Goal: Transaction & Acquisition: Purchase product/service

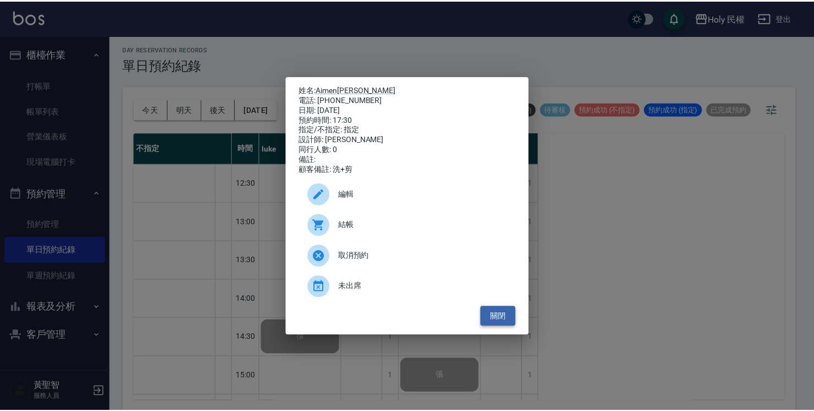
scroll to position [278, 0]
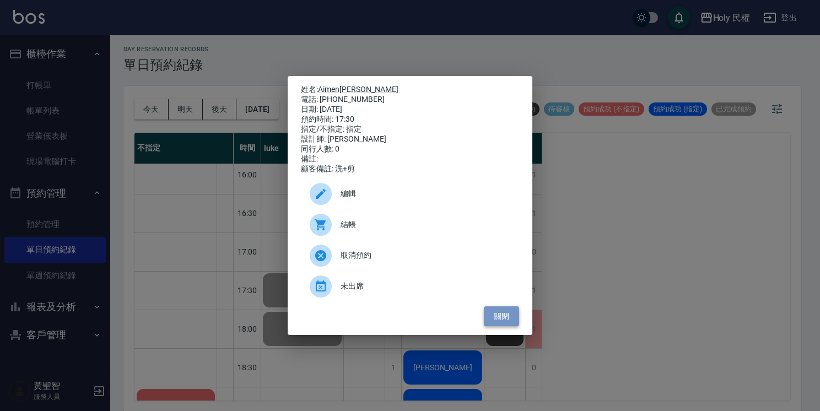
click at [509, 321] on button "關閉" at bounding box center [501, 316] width 35 height 20
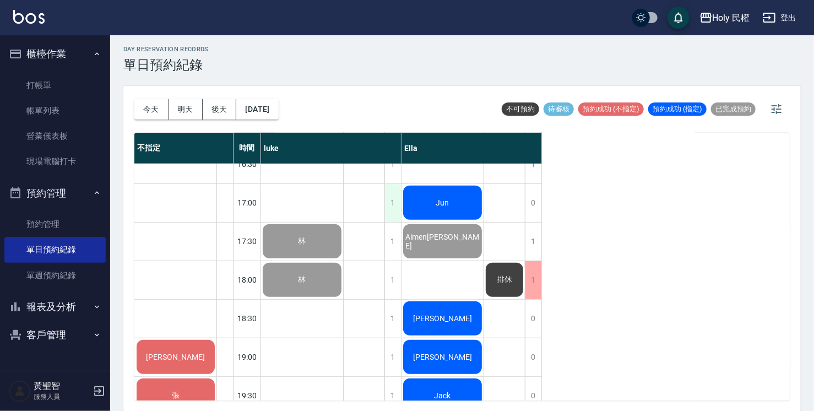
scroll to position [388, 0]
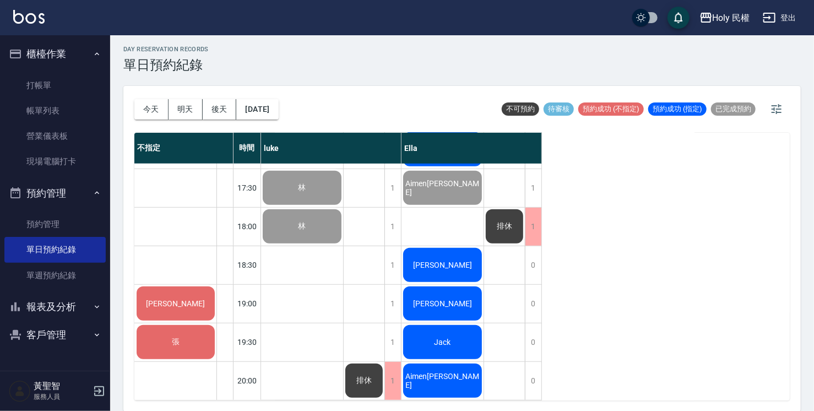
click at [183, 289] on div "[PERSON_NAME]" at bounding box center [176, 303] width 82 height 37
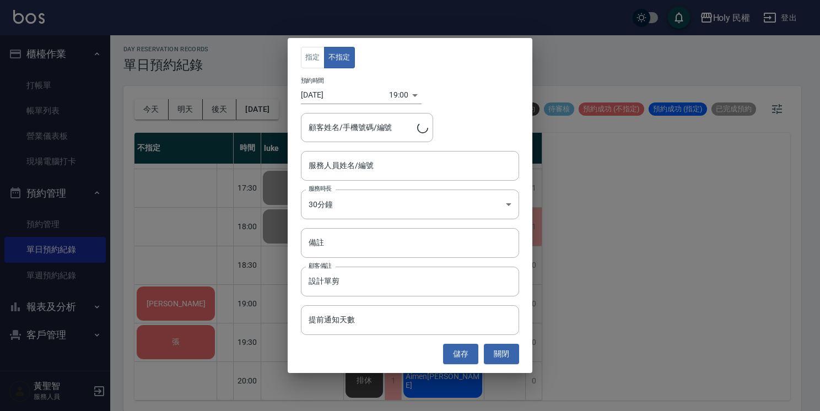
type input "[PERSON_NAME]/0988341989/"
click at [448, 351] on button "儲存" at bounding box center [460, 354] width 35 height 20
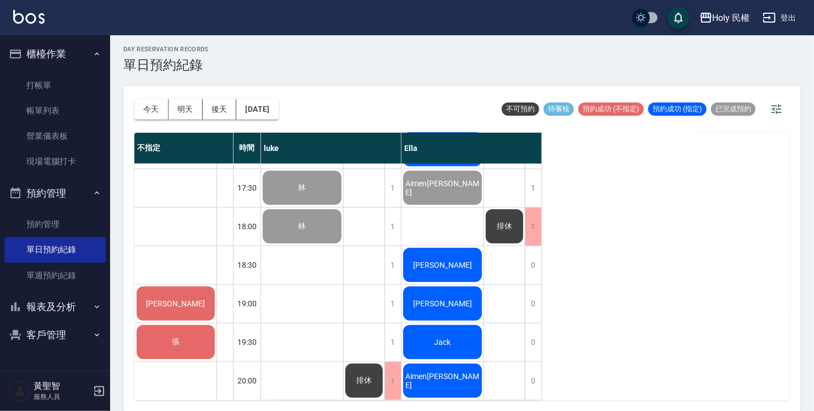
click at [187, 300] on div "李" at bounding box center [176, 303] width 82 height 37
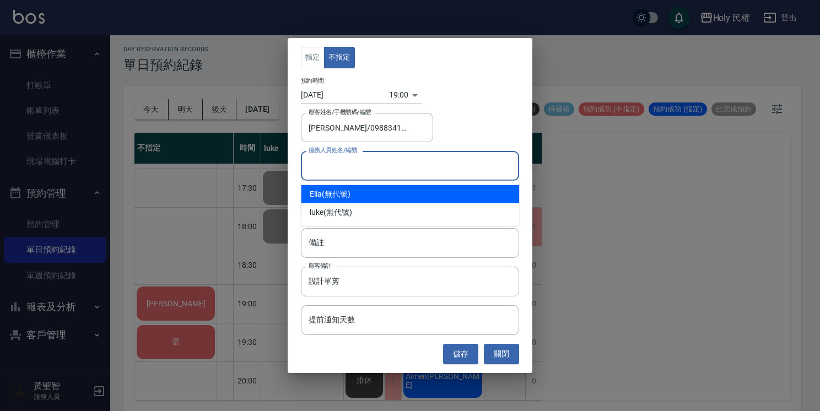
click at [409, 175] on input "服務人員姓名/編號" at bounding box center [410, 165] width 208 height 19
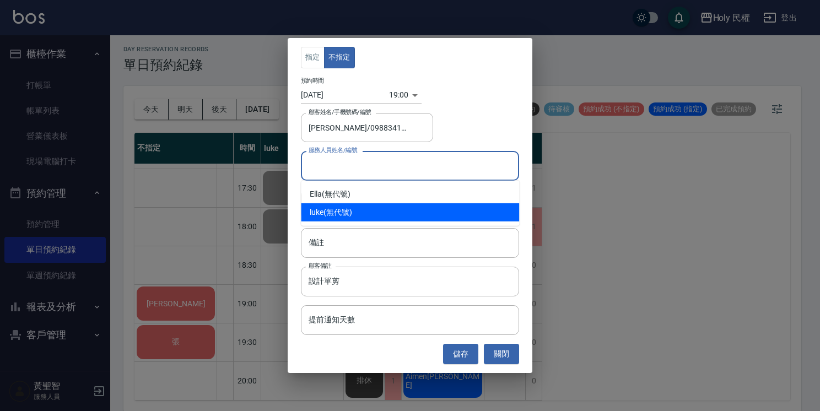
click at [373, 213] on div "luke (無代號)" at bounding box center [410, 212] width 218 height 18
type input "luke(無代號)"
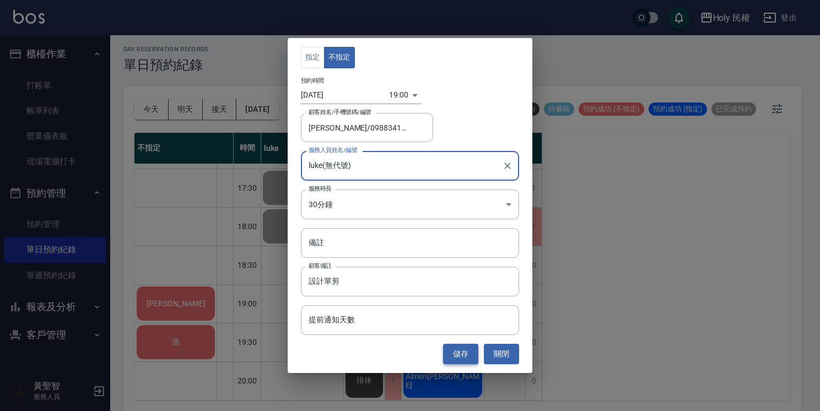
click at [460, 353] on button "儲存" at bounding box center [460, 354] width 35 height 20
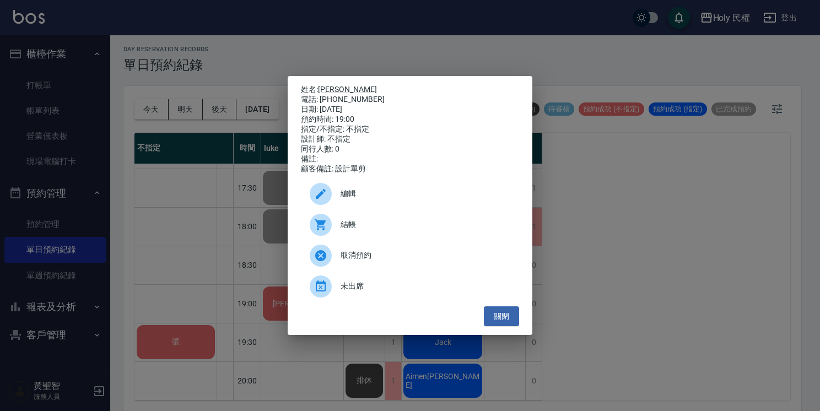
click at [342, 230] on span "結帳" at bounding box center [425, 225] width 170 height 12
click at [503, 325] on button "關閉" at bounding box center [501, 316] width 35 height 20
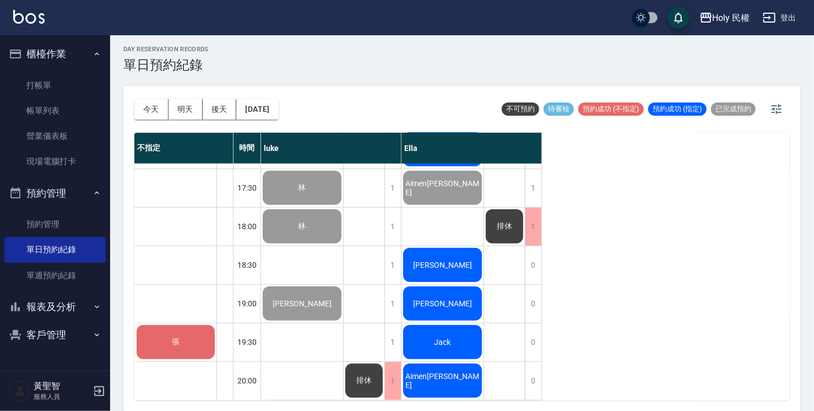
click at [187, 340] on div "張" at bounding box center [176, 341] width 82 height 37
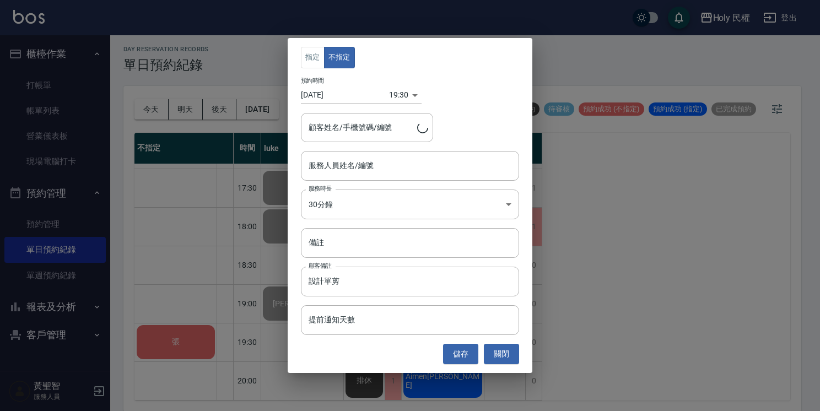
type input "張/0938237101/"
click at [415, 166] on input "服務人員姓名/編號" at bounding box center [410, 165] width 208 height 19
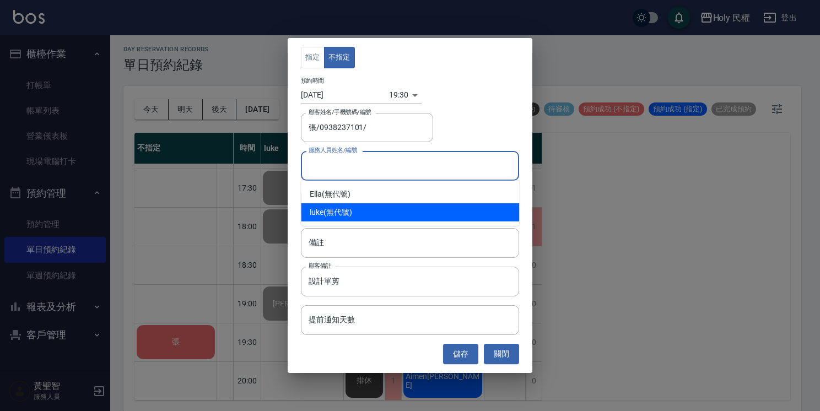
click at [473, 208] on div "luke (無代號)" at bounding box center [410, 212] width 218 height 18
type input "luke(無代號)"
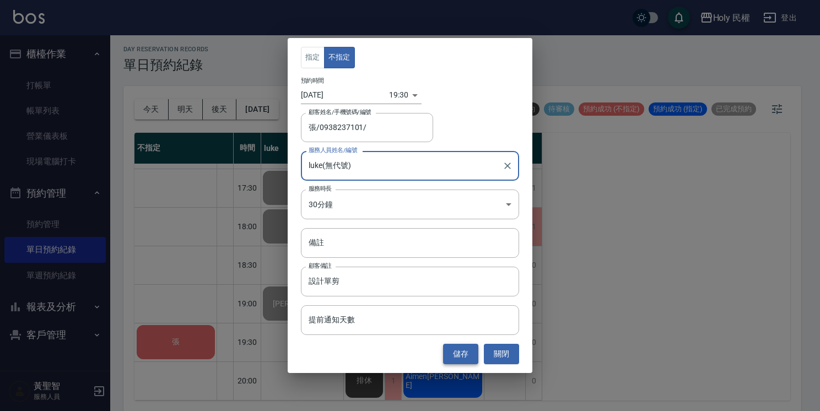
click at [461, 355] on button "儲存" at bounding box center [460, 354] width 35 height 20
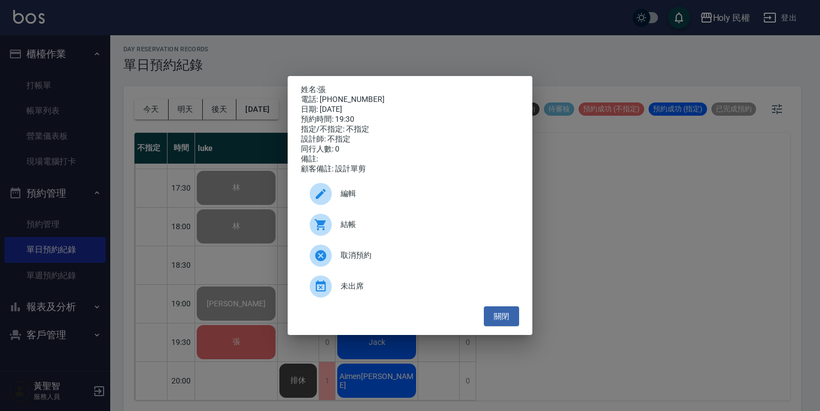
click at [343, 230] on span "結帳" at bounding box center [425, 225] width 170 height 12
click at [502, 317] on button "關閉" at bounding box center [501, 316] width 35 height 20
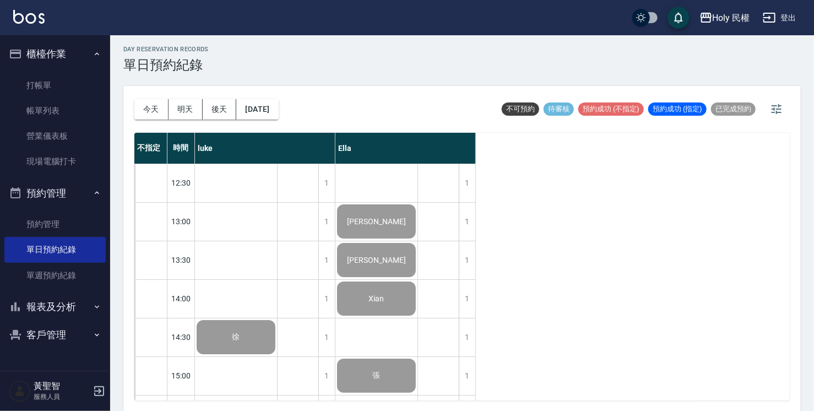
scroll to position [0, 0]
click at [187, 109] on button "明天" at bounding box center [186, 109] width 34 height 20
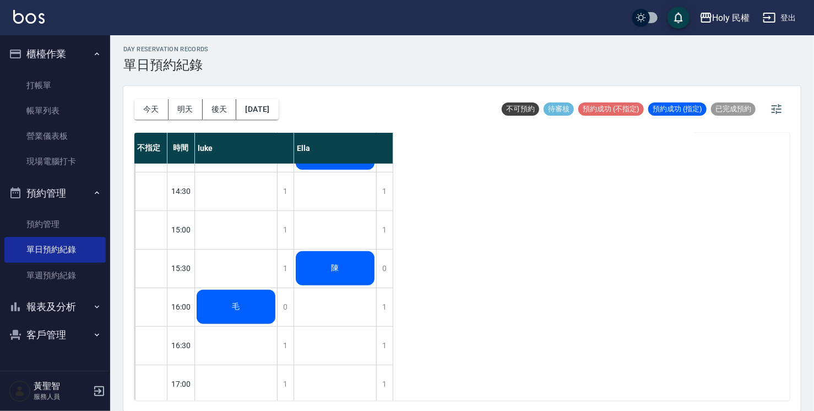
scroll to position [165, 0]
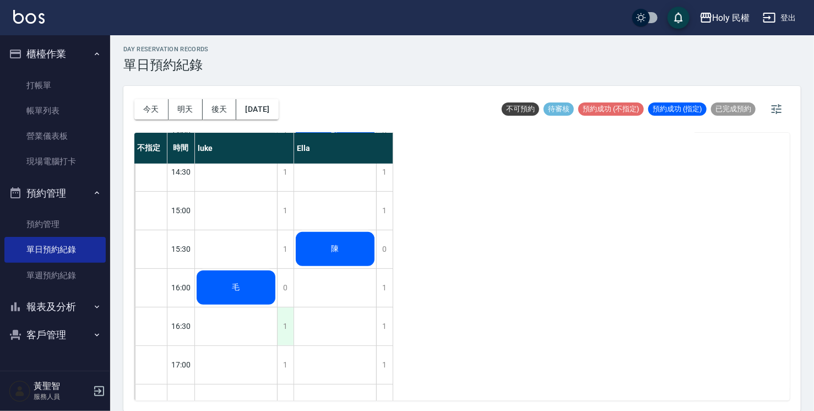
click at [284, 318] on div "1" at bounding box center [285, 326] width 17 height 38
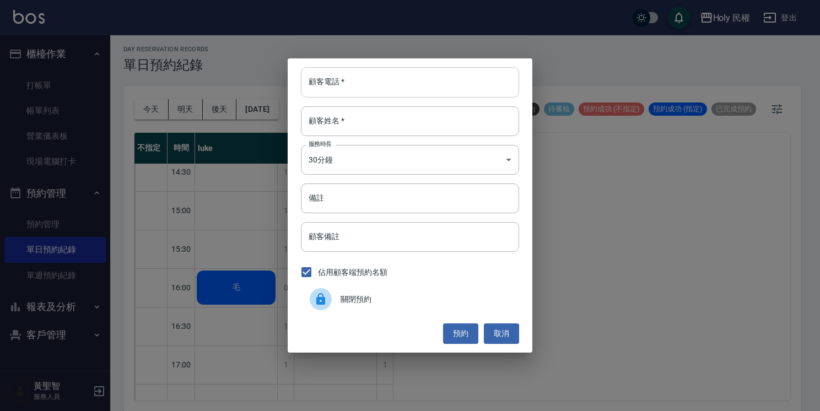
click at [438, 84] on input "顧客電話   *" at bounding box center [410, 82] width 218 height 30
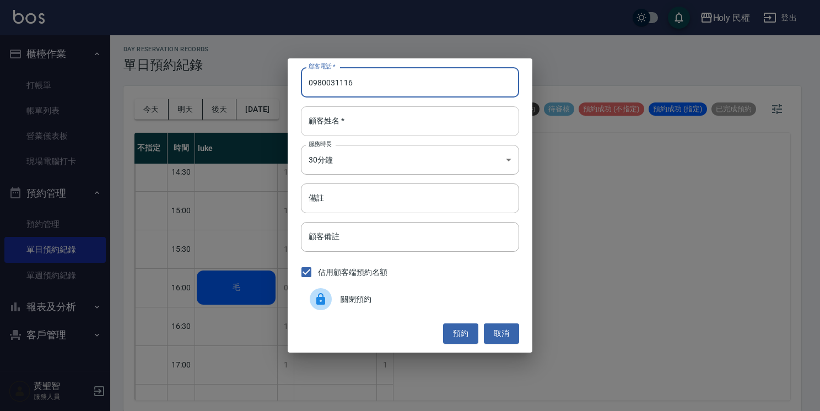
type input "0980031116"
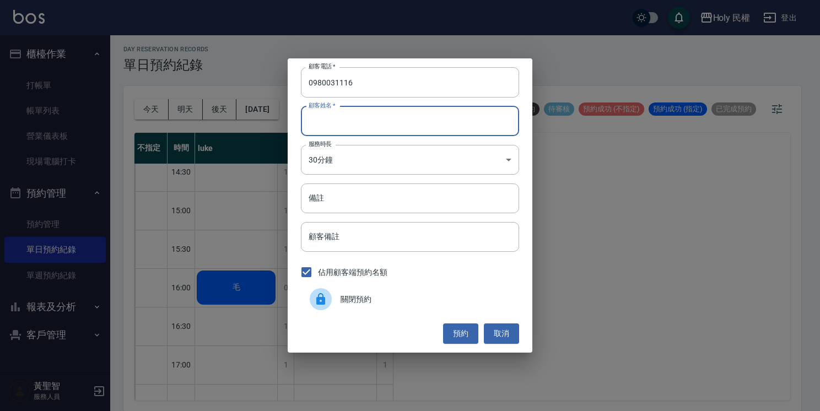
click at [483, 127] on input "顧客姓名   *" at bounding box center [410, 121] width 218 height 30
type input "林"
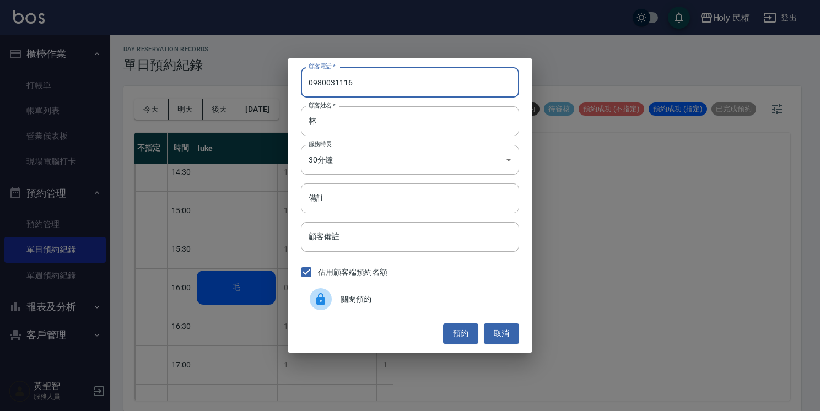
drag, startPoint x: 308, startPoint y: 80, endPoint x: 362, endPoint y: 77, distance: 54.7
click at [362, 77] on input "0980031116" at bounding box center [410, 82] width 218 height 30
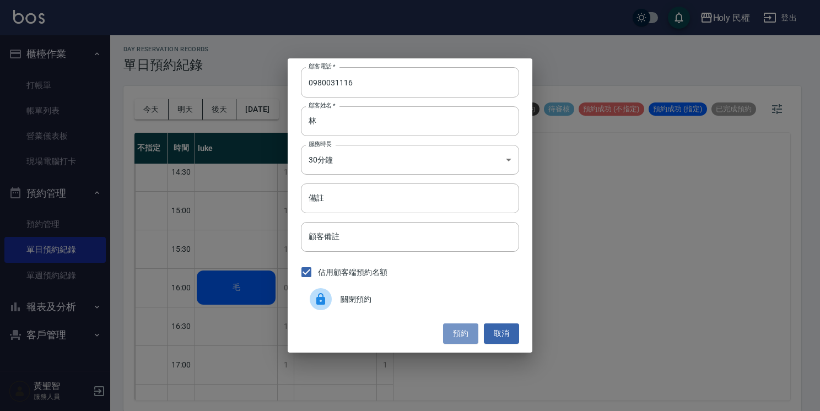
click at [469, 329] on button "預約" at bounding box center [460, 333] width 35 height 20
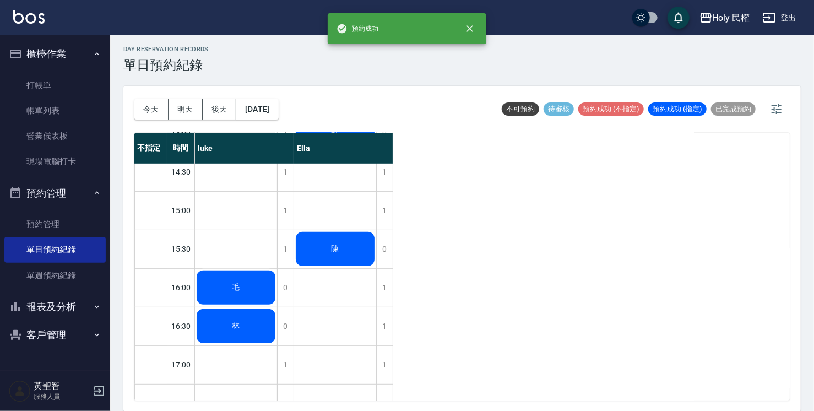
click at [227, 306] on div "林" at bounding box center [236, 287] width 82 height 37
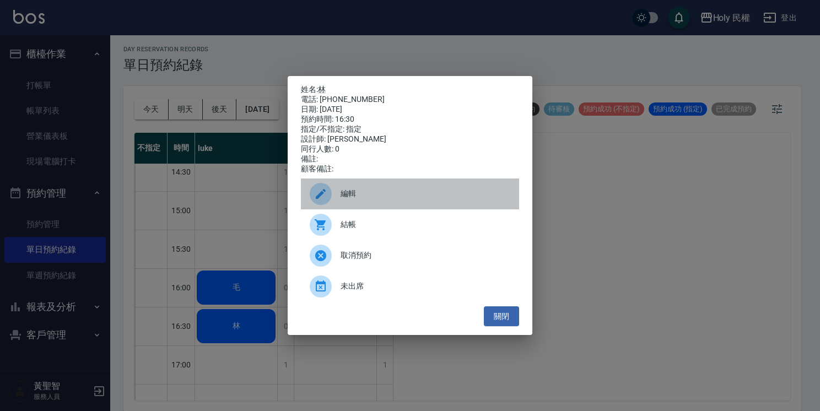
click at [357, 199] on span "編輯" at bounding box center [425, 194] width 170 height 12
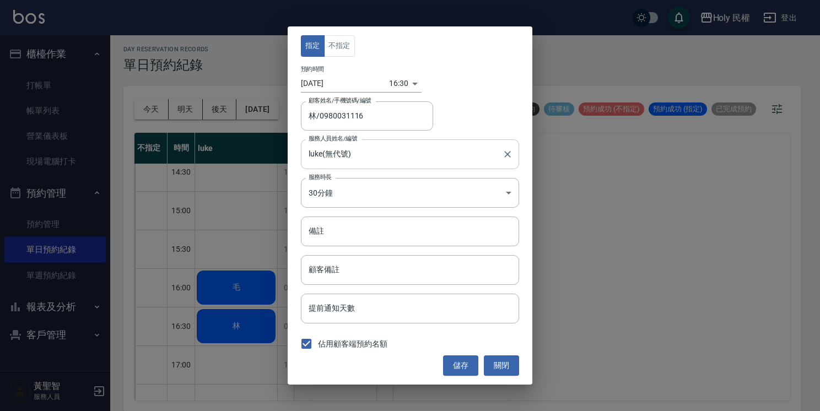
click at [367, 150] on input "luke(無代號)" at bounding box center [402, 153] width 192 height 19
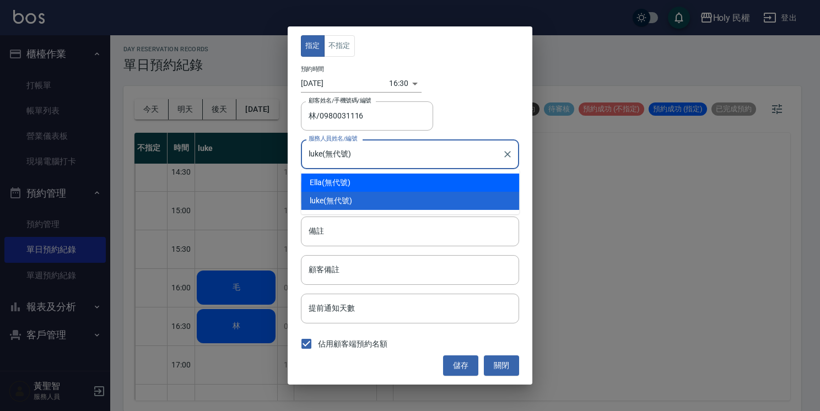
click at [369, 181] on div "Ella (無代號)" at bounding box center [410, 183] width 218 height 18
type input "Ella(無代號)"
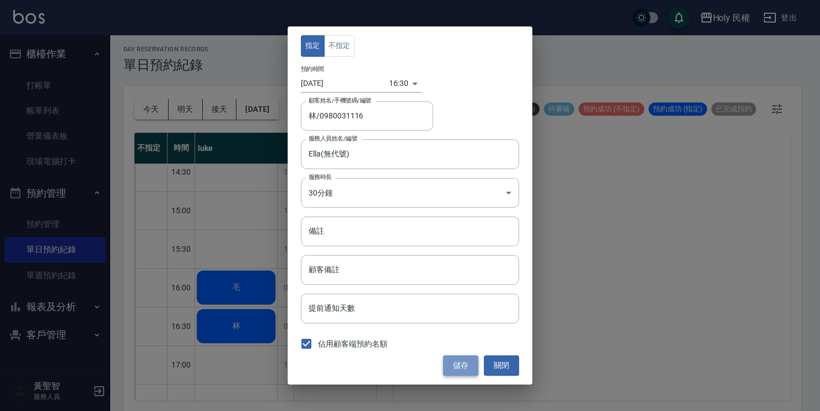
click at [476, 370] on button "儲存" at bounding box center [460, 365] width 35 height 20
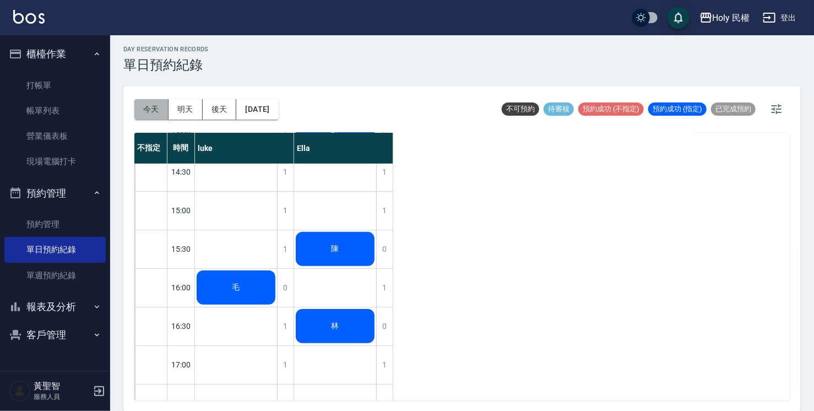
click at [159, 111] on button "今天" at bounding box center [151, 109] width 34 height 20
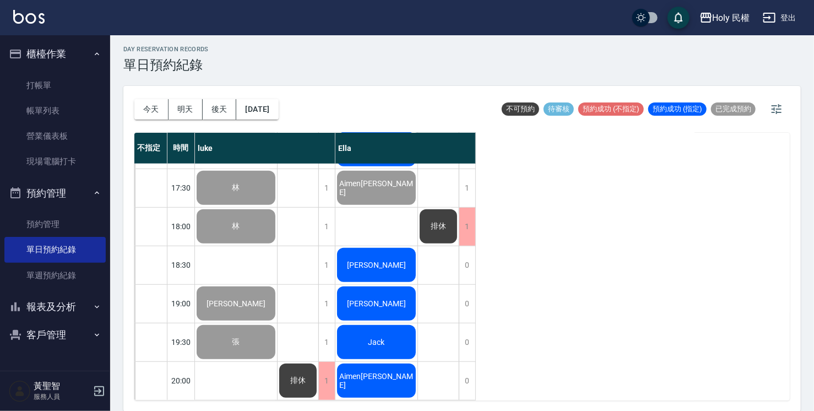
scroll to position [388, 0]
click at [36, 151] on link "現場電腦打卡" at bounding box center [54, 161] width 101 height 25
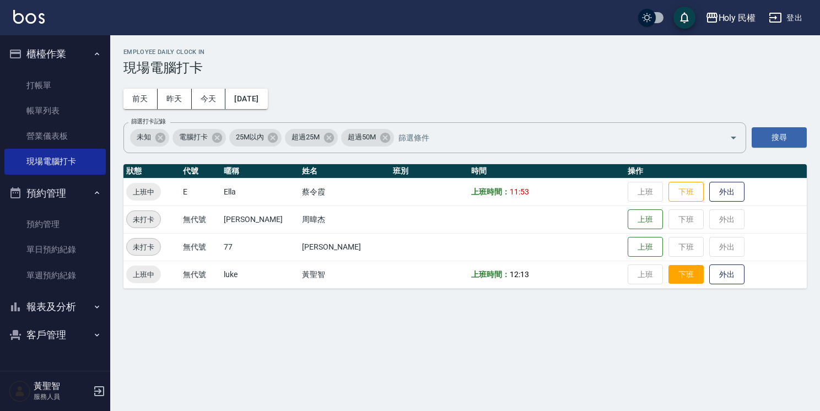
drag, startPoint x: 667, startPoint y: 274, endPoint x: 686, endPoint y: 280, distance: 20.9
click at [686, 280] on button "下班" at bounding box center [685, 274] width 35 height 19
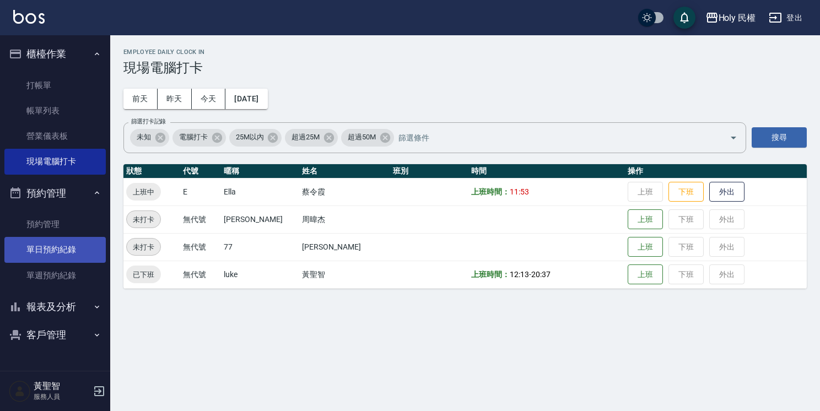
click at [57, 250] on link "單日預約紀錄" at bounding box center [54, 249] width 101 height 25
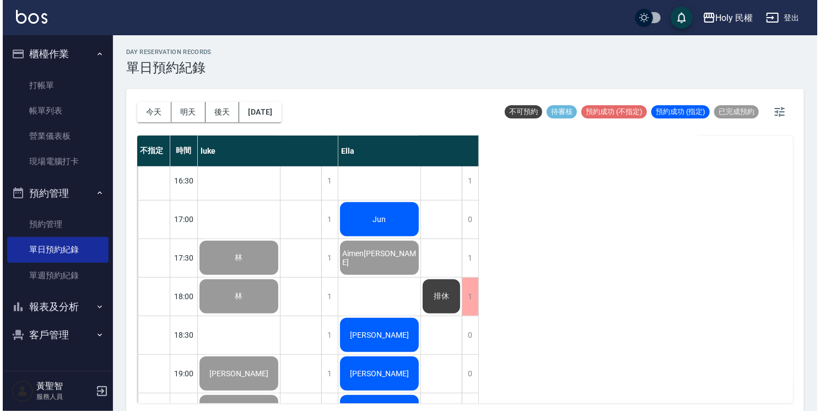
scroll to position [331, 0]
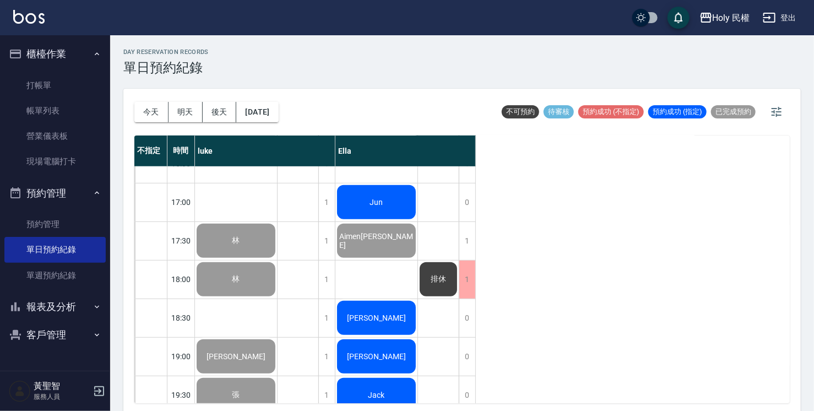
click at [277, 28] on div "黃品瑞" at bounding box center [236, 9] width 82 height 37
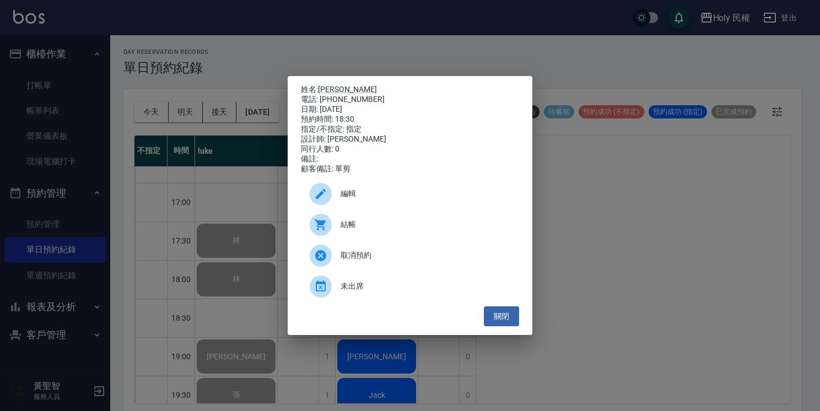
click at [357, 235] on div "結帳" at bounding box center [410, 224] width 218 height 31
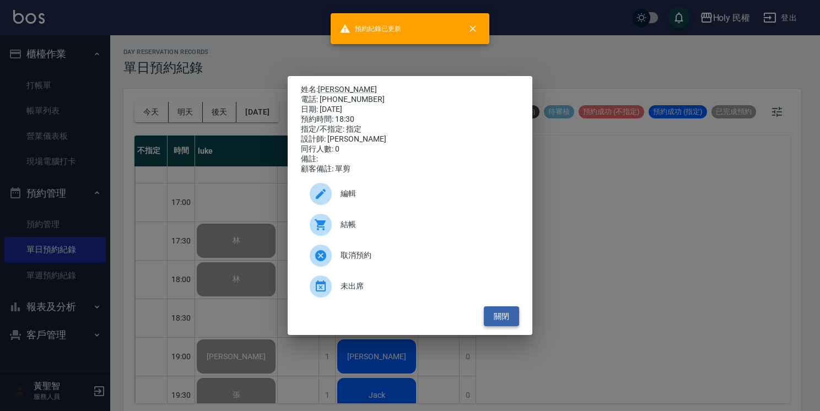
drag, startPoint x: 509, startPoint y: 317, endPoint x: 496, endPoint y: 314, distance: 13.5
click at [509, 317] on button "關閉" at bounding box center [501, 316] width 35 height 20
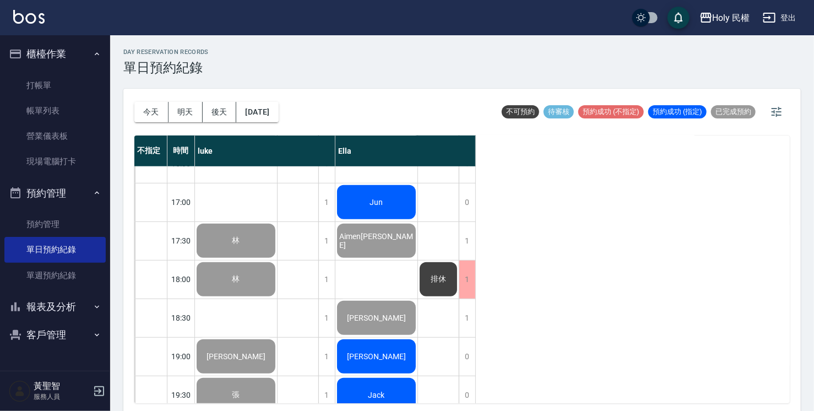
click at [277, 28] on div "Samuel王" at bounding box center [236, 9] width 82 height 37
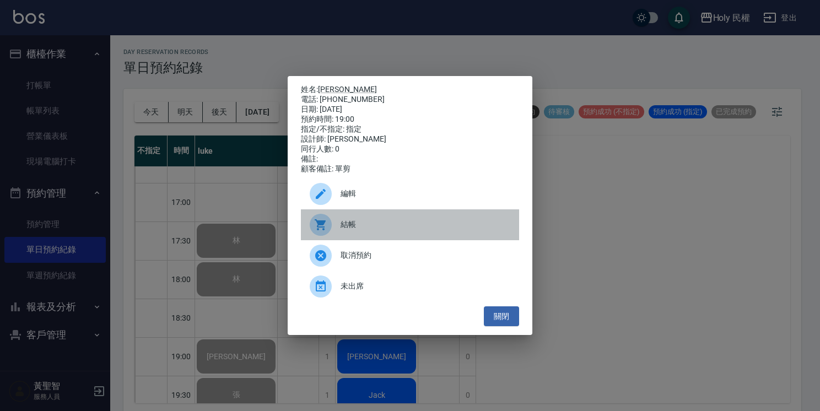
click at [350, 227] on span "結帳" at bounding box center [425, 225] width 170 height 12
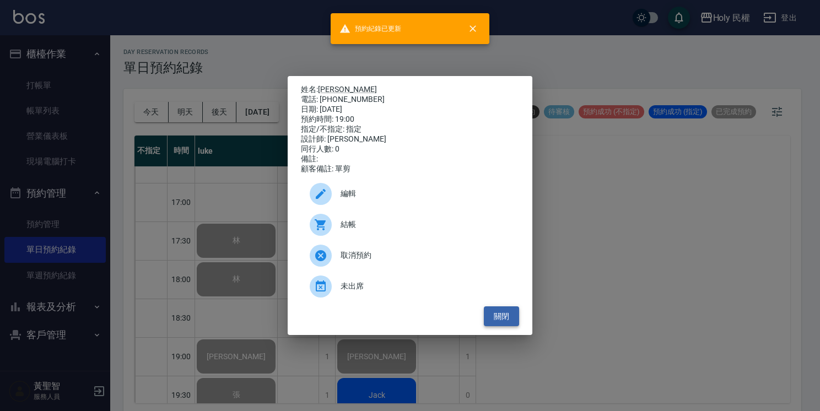
click at [516, 320] on button "關閉" at bounding box center [501, 316] width 35 height 20
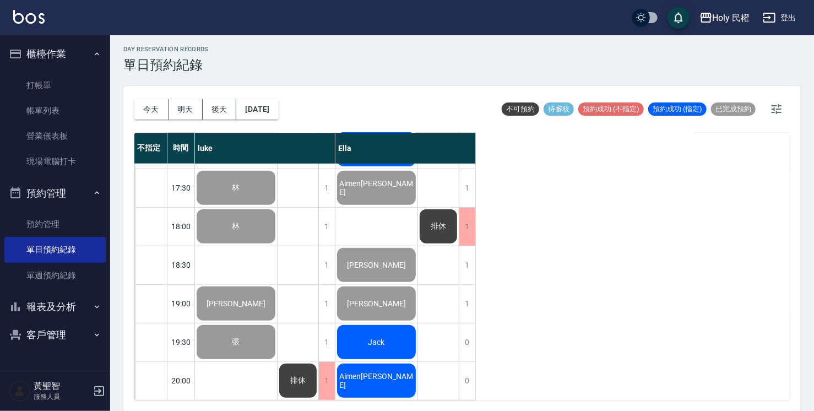
scroll to position [388, 0]
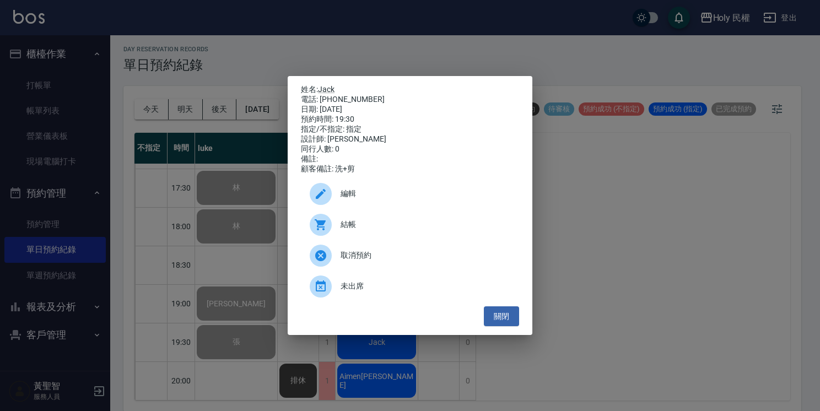
click at [345, 226] on span "結帳" at bounding box center [425, 225] width 170 height 12
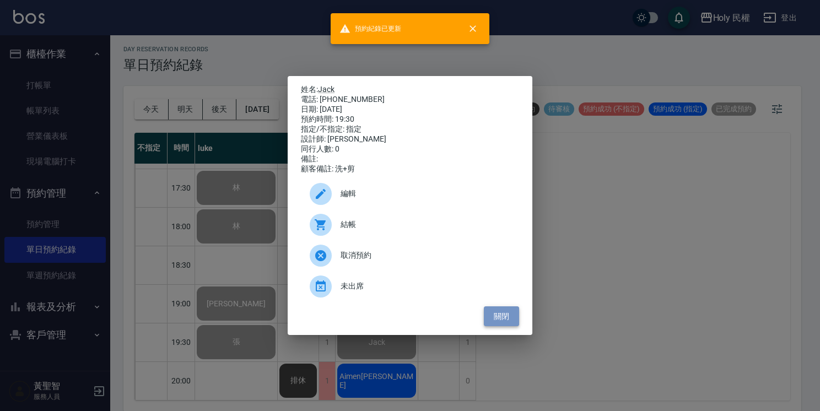
click at [486, 317] on button "關閉" at bounding box center [501, 316] width 35 height 20
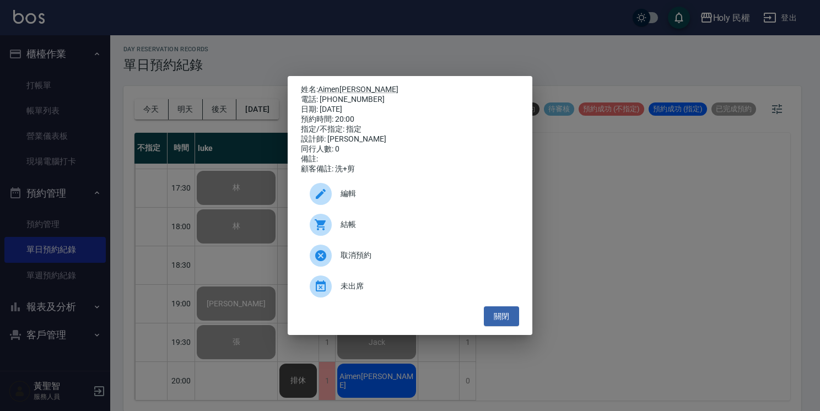
click at [348, 261] on span "取消預約" at bounding box center [425, 256] width 170 height 12
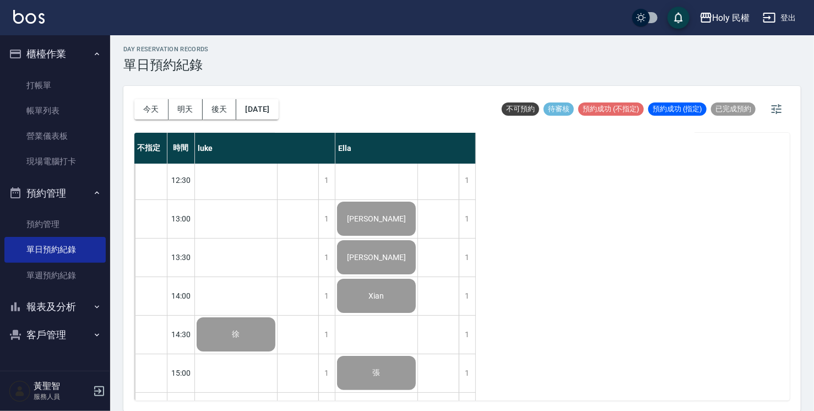
scroll to position [0, 0]
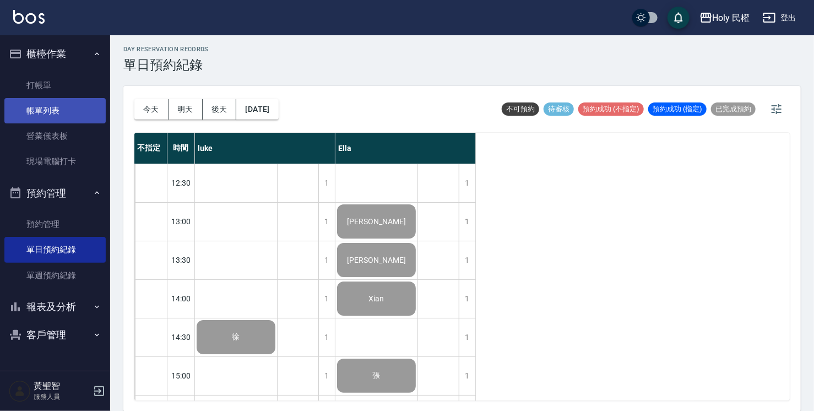
click at [61, 107] on link "帳單列表" at bounding box center [54, 110] width 101 height 25
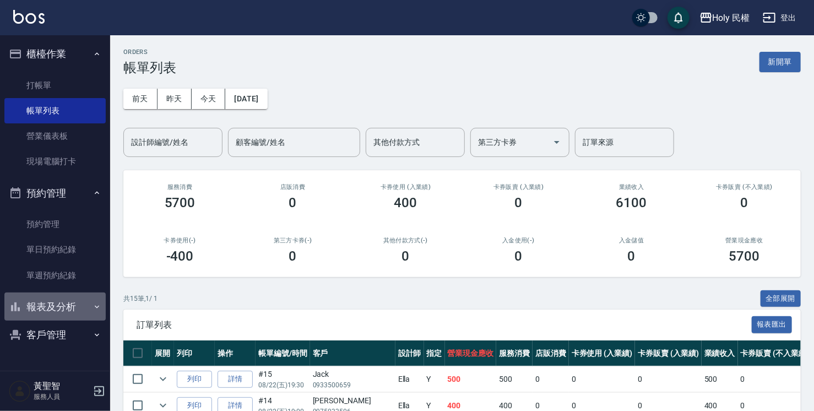
click at [68, 299] on button "報表及分析" at bounding box center [54, 306] width 101 height 29
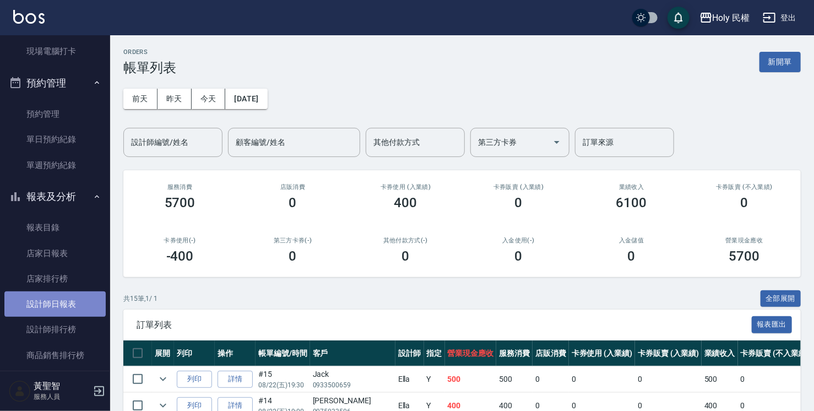
click at [67, 295] on link "設計師日報表" at bounding box center [54, 303] width 101 height 25
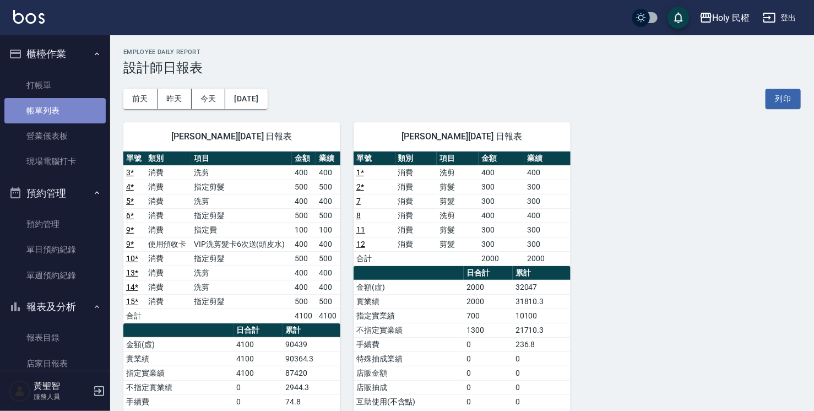
click at [61, 111] on link "帳單列表" at bounding box center [54, 110] width 101 height 25
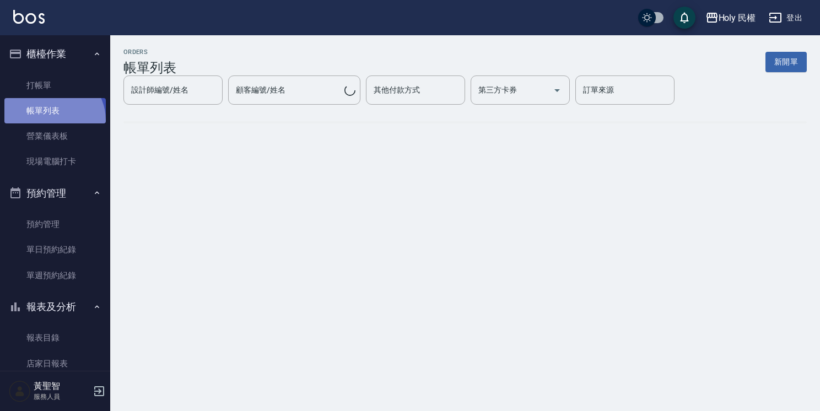
click at [52, 120] on link "帳單列表" at bounding box center [54, 110] width 101 height 25
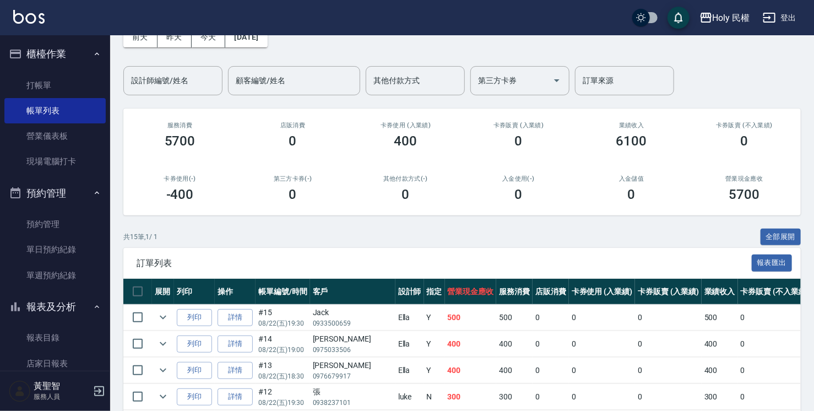
scroll to position [55, 0]
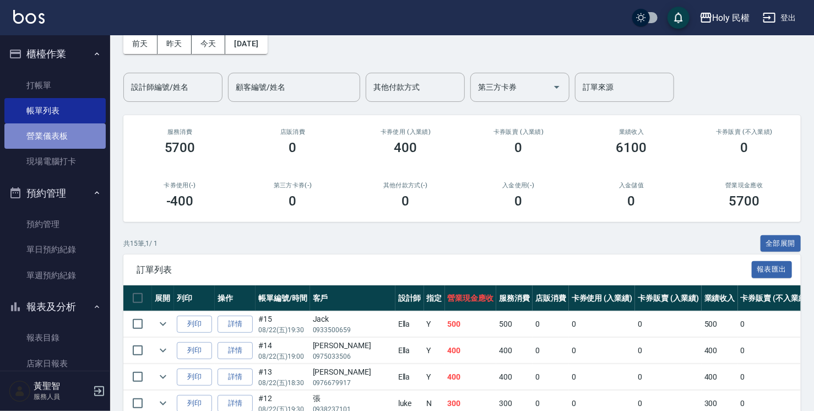
click at [77, 136] on link "營業儀表板" at bounding box center [54, 135] width 101 height 25
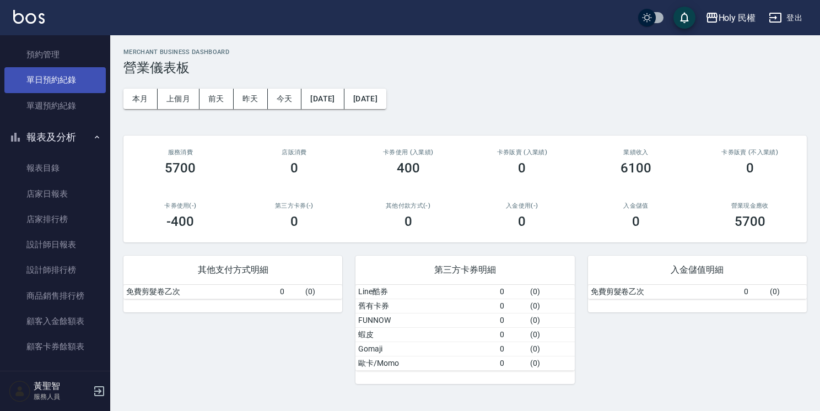
scroll to position [204, 0]
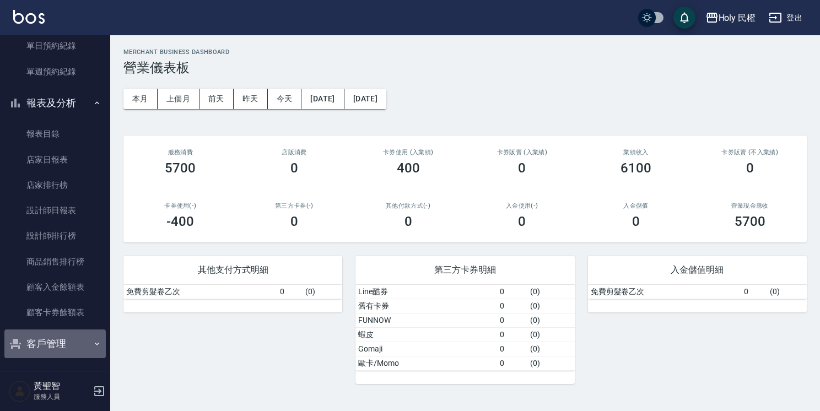
click at [74, 336] on button "客戶管理" at bounding box center [54, 343] width 101 height 29
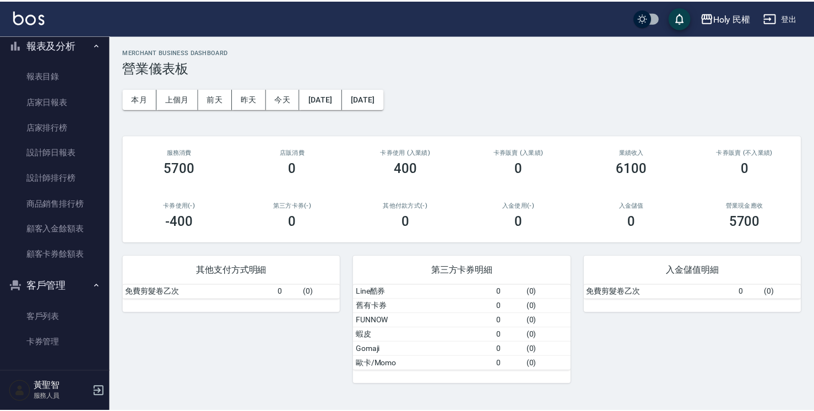
scroll to position [263, 0]
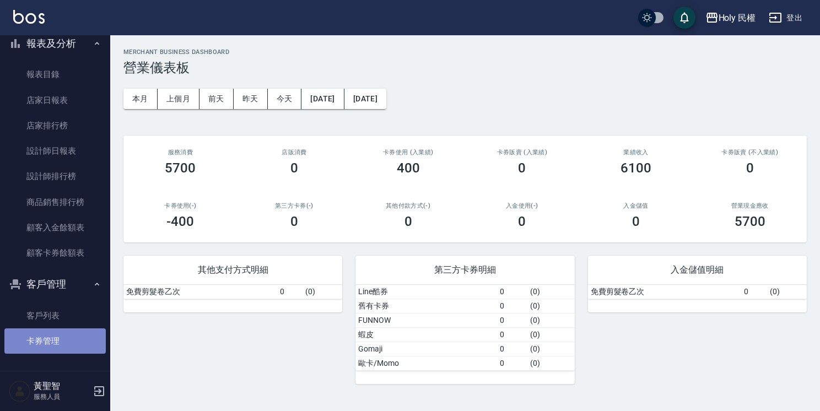
click at [74, 339] on link "卡券管理" at bounding box center [54, 340] width 101 height 25
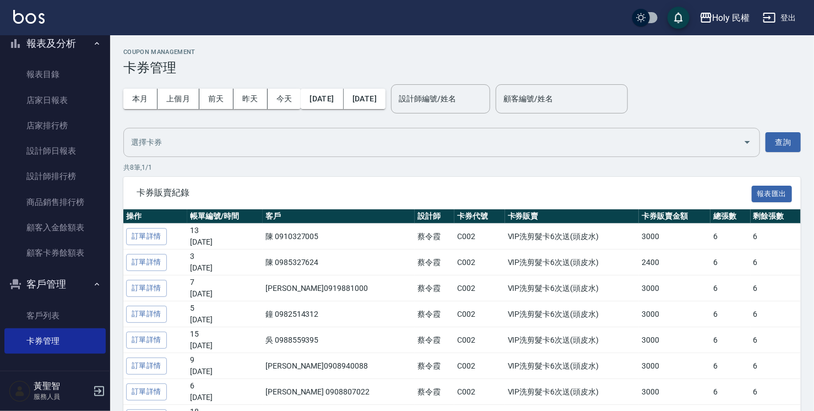
click at [325, 146] on input "text" at bounding box center [433, 142] width 610 height 19
click at [62, 174] on link "設計師排行榜" at bounding box center [54, 176] width 101 height 25
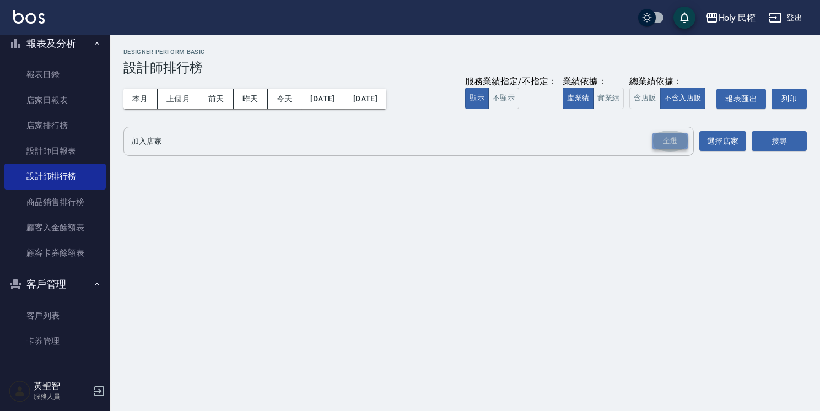
click at [669, 144] on div "全選" at bounding box center [669, 141] width 35 height 17
click at [765, 137] on button "搜尋" at bounding box center [778, 142] width 55 height 20
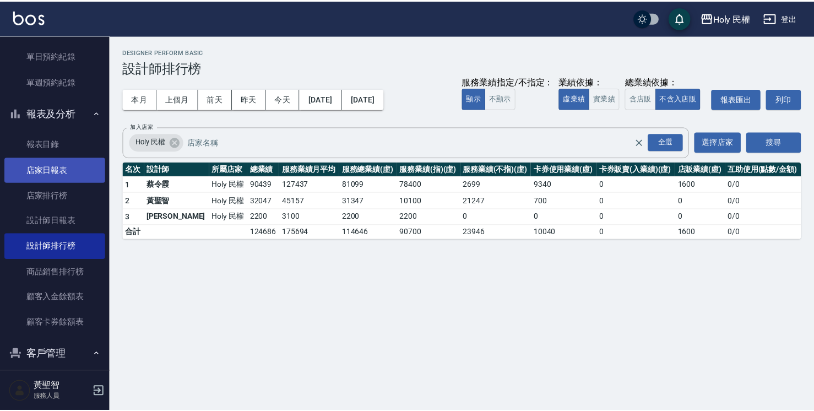
scroll to position [153, 0]
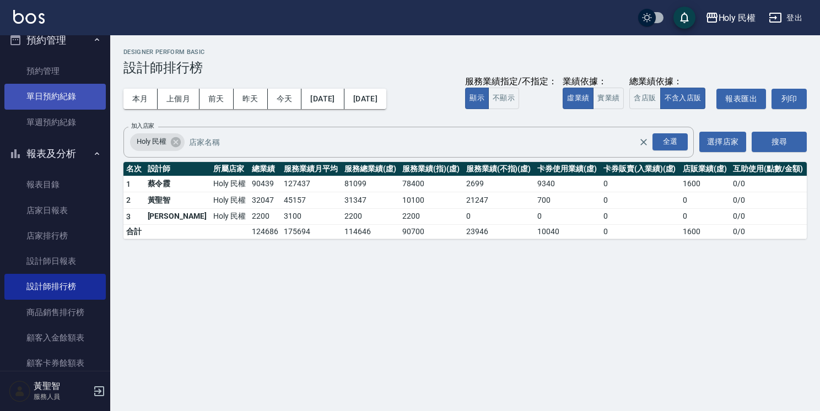
drag, startPoint x: 26, startPoint y: 100, endPoint x: 74, endPoint y: 100, distance: 48.5
click at [26, 100] on link "單日預約紀錄" at bounding box center [54, 96] width 101 height 25
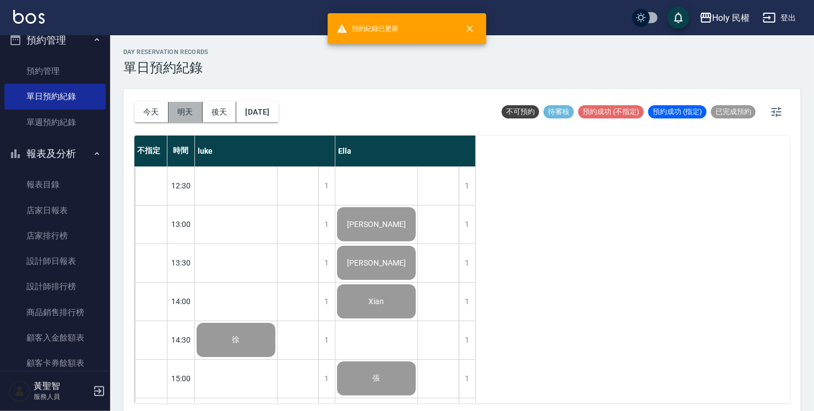
click at [184, 115] on button "明天" at bounding box center [186, 112] width 34 height 20
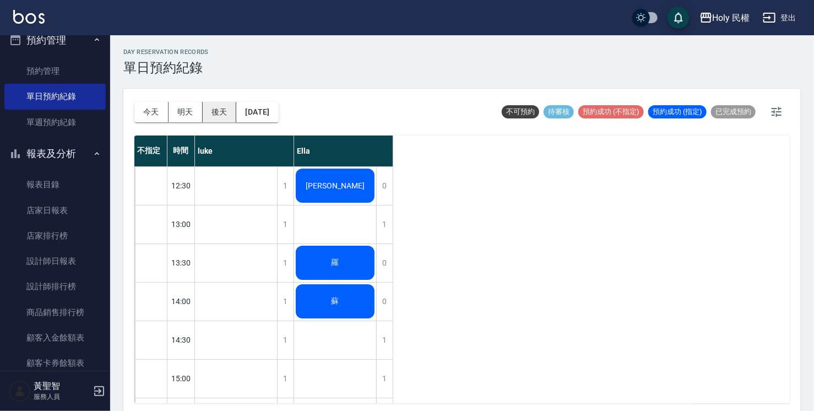
click at [218, 111] on button "後天" at bounding box center [220, 112] width 34 height 20
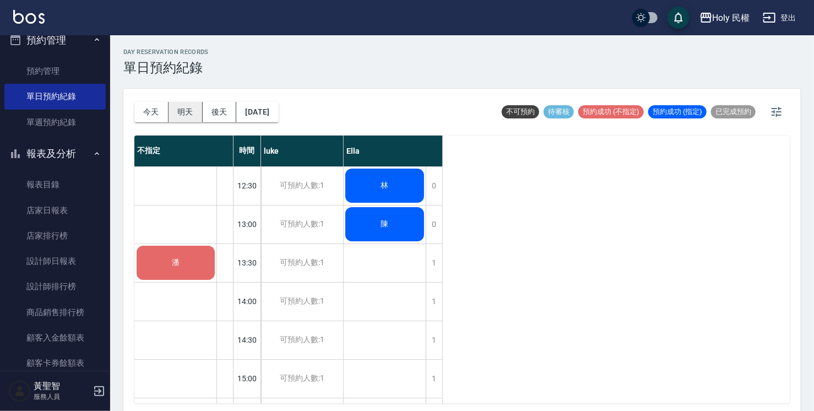
click at [175, 106] on button "明天" at bounding box center [186, 112] width 34 height 20
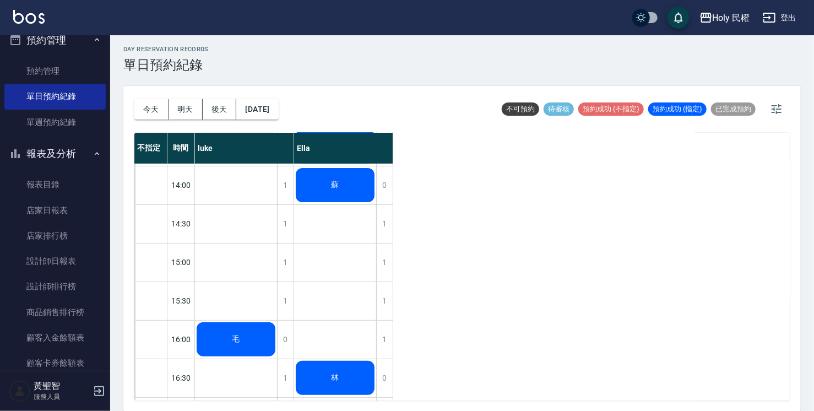
scroll to position [110, 0]
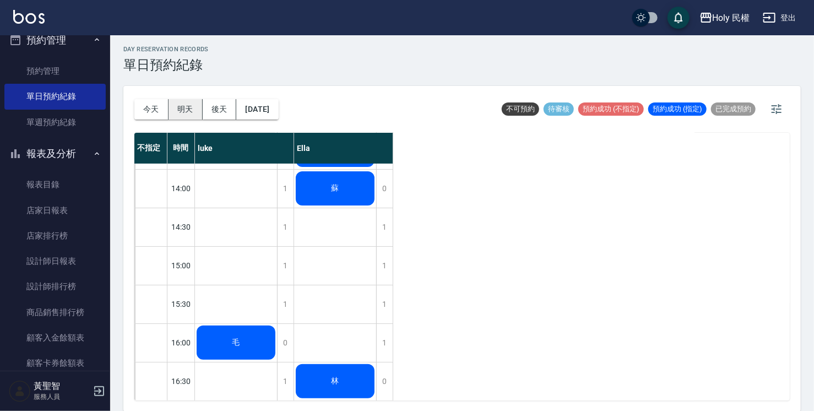
click at [198, 111] on button "明天" at bounding box center [186, 109] width 34 height 20
click at [215, 107] on button "後天" at bounding box center [220, 109] width 34 height 20
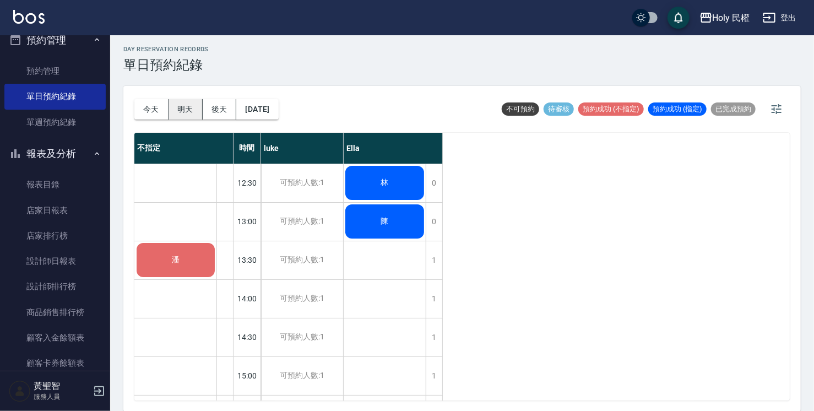
click at [193, 110] on button "明天" at bounding box center [186, 109] width 34 height 20
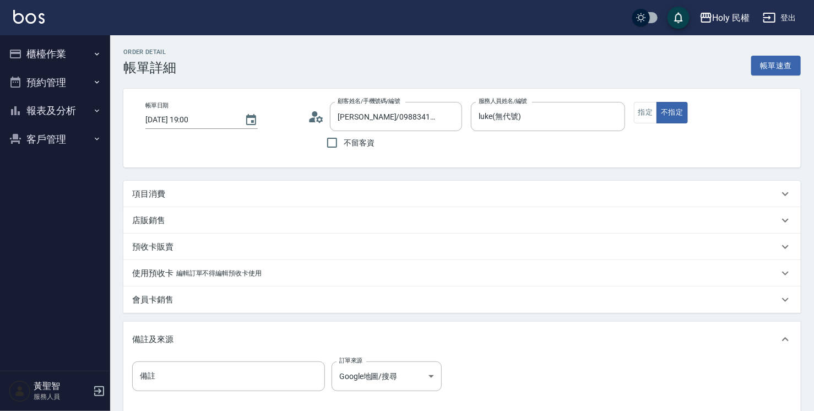
click at [347, 203] on div "項目消費" at bounding box center [462, 194] width 678 height 26
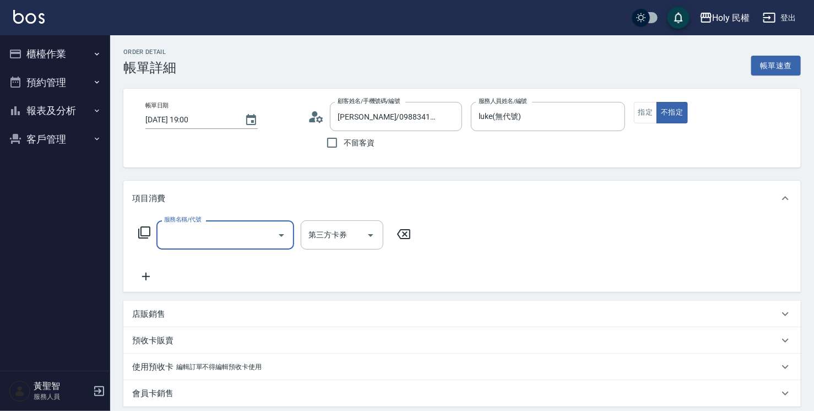
click at [218, 241] on input "服務名稱/代號" at bounding box center [216, 234] width 111 height 19
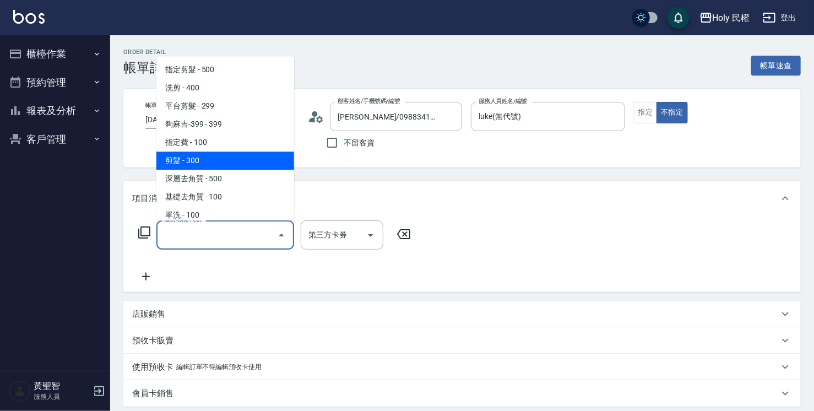
click at [193, 162] on span "剪髮 - 300" at bounding box center [225, 160] width 138 height 18
type input "剪髮(C02)"
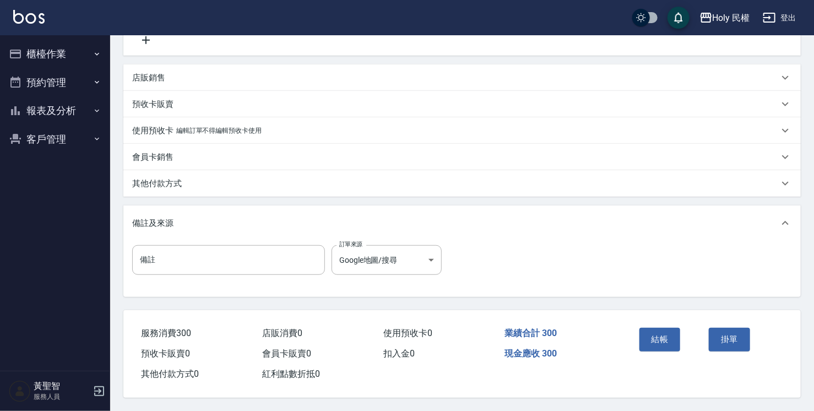
scroll to position [240, 0]
click at [662, 333] on button "結帳" at bounding box center [660, 339] width 41 height 23
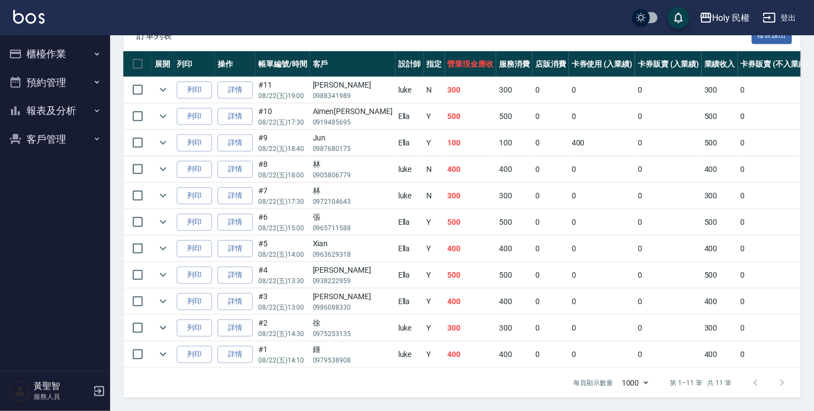
scroll to position [240, 0]
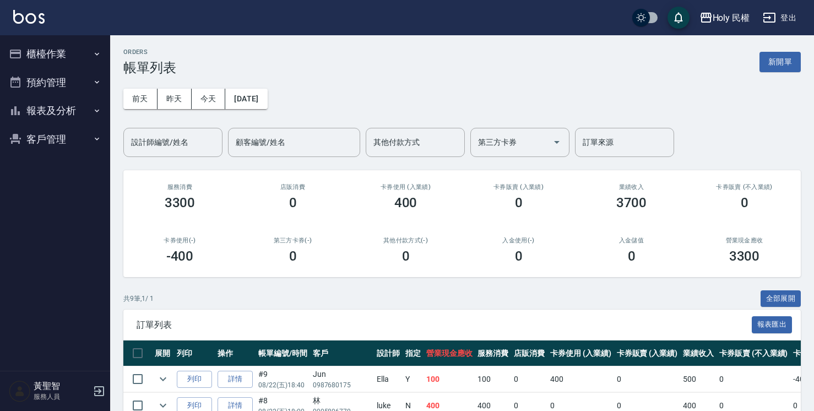
scroll to position [165, 0]
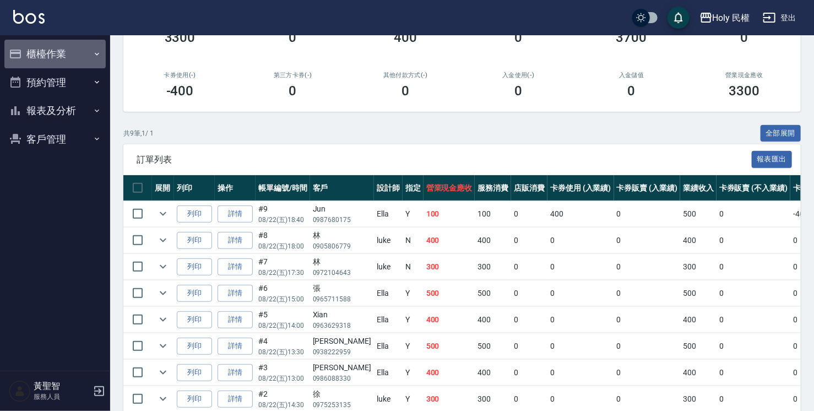
click at [45, 56] on button "櫃檯作業" at bounding box center [54, 54] width 101 height 29
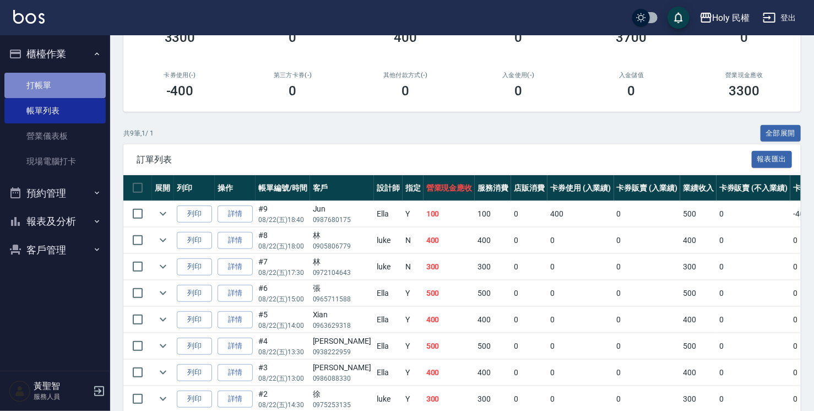
click at [46, 85] on link "打帳單" at bounding box center [54, 85] width 101 height 25
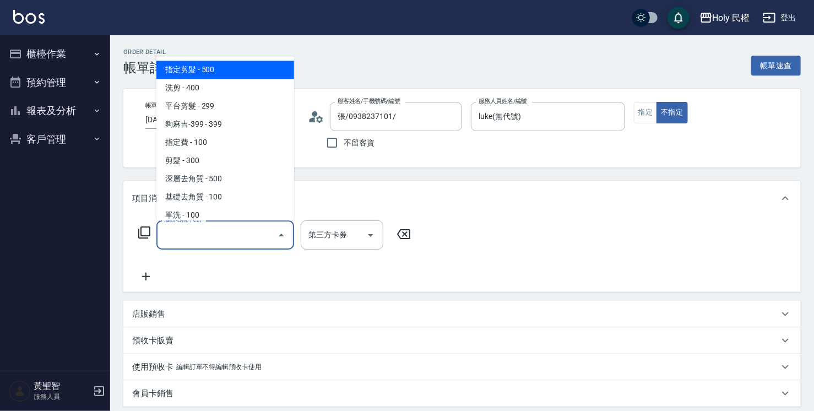
click at [218, 230] on input "服務名稱/代號" at bounding box center [216, 234] width 111 height 19
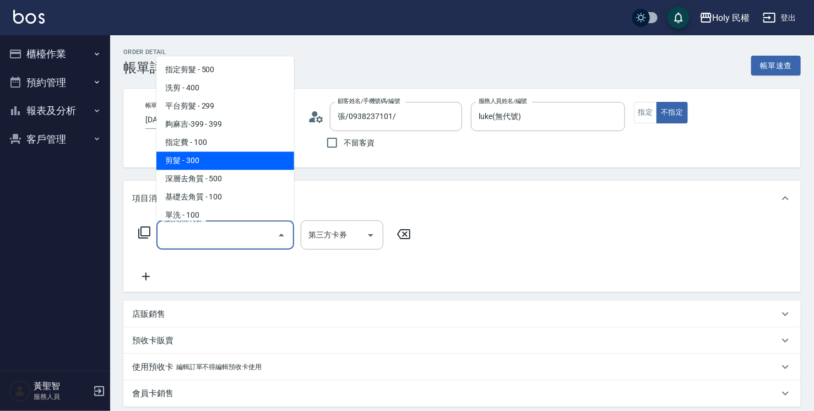
click at [197, 161] on span "剪髮 - 300" at bounding box center [225, 160] width 138 height 18
type input "剪髮(C02)"
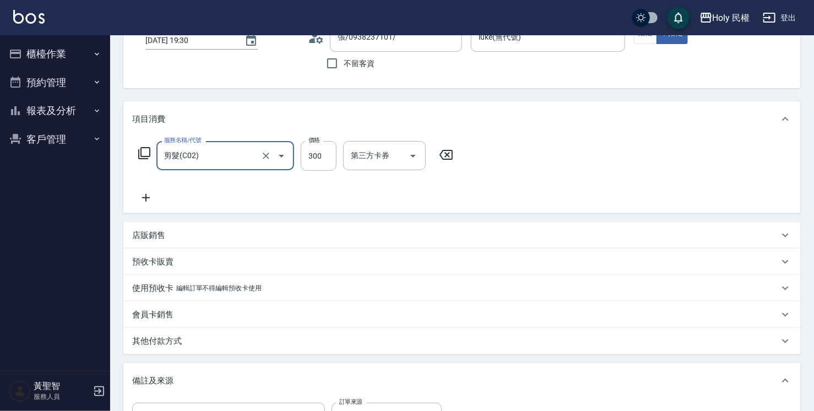
scroll to position [240, 0]
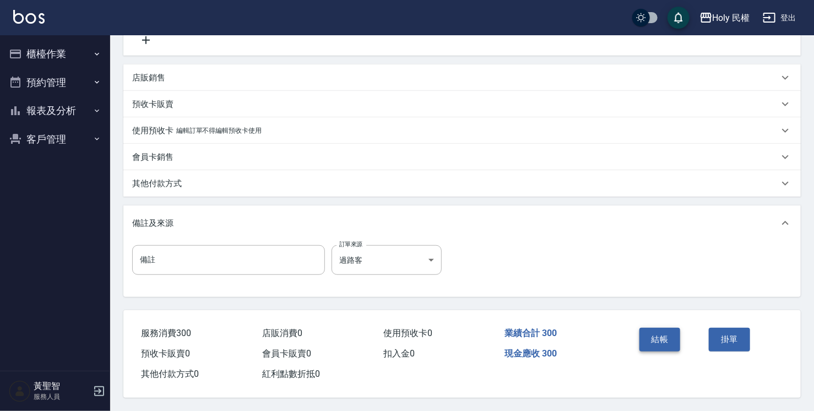
click at [649, 340] on button "結帳" at bounding box center [660, 339] width 41 height 23
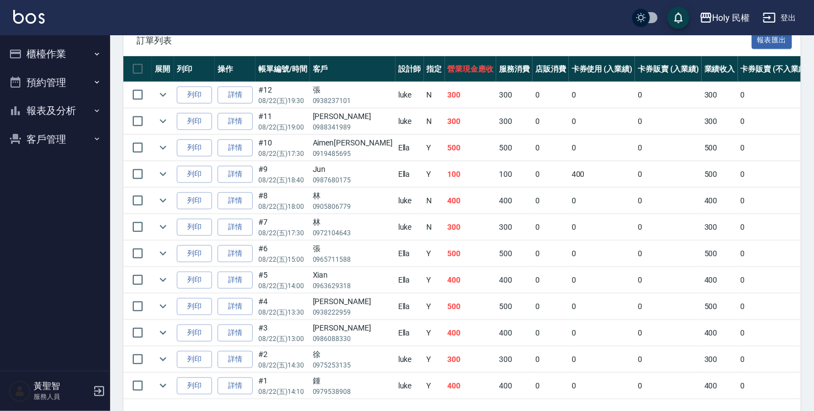
scroll to position [266, 0]
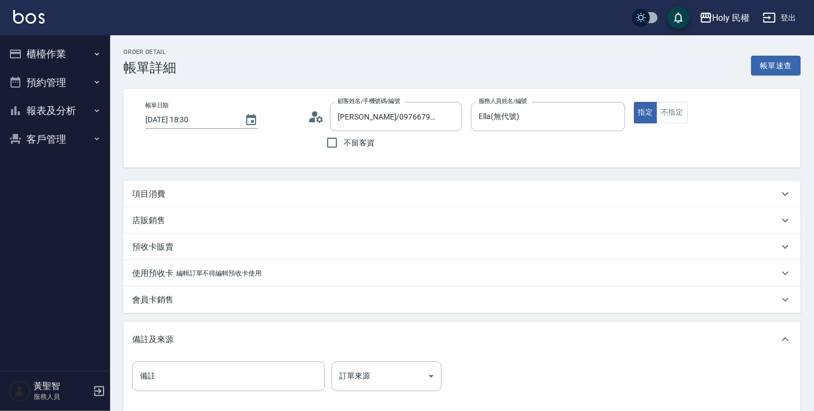
click at [512, 408] on div "備註 備註 訂單來源 ​ 訂單來源" at bounding box center [462, 385] width 678 height 56
click at [348, 197] on div "項目消費" at bounding box center [455, 194] width 647 height 12
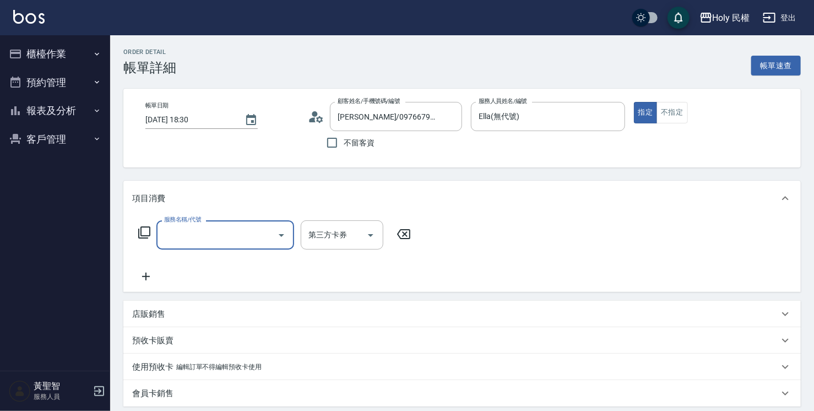
click at [266, 232] on input "服務名稱/代號" at bounding box center [216, 234] width 111 height 19
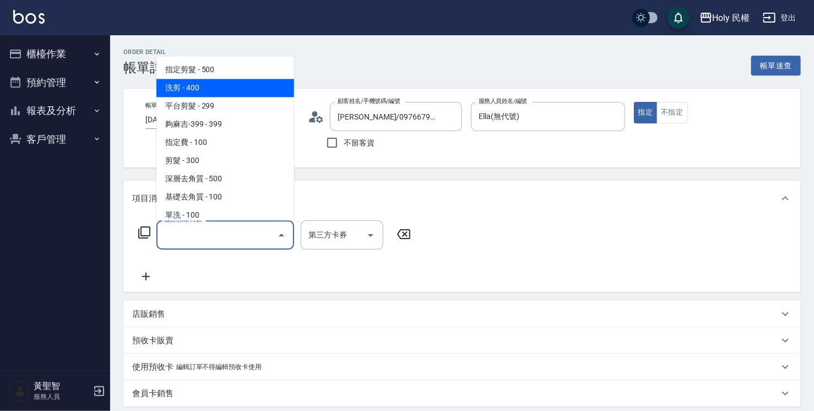
click at [232, 87] on span "洗剪 - 400" at bounding box center [225, 88] width 138 height 18
type input "洗剪(3)"
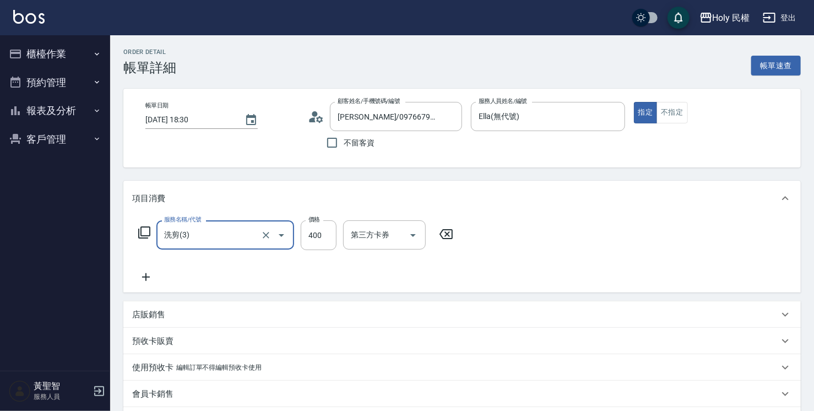
scroll to position [110, 0]
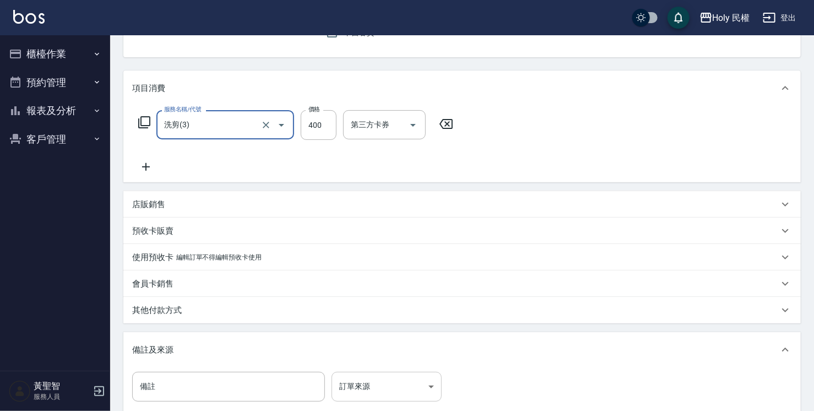
click at [412, 380] on body "Holy 民權 登出 櫃檯作業 打帳單 帳單列表 營業儀表板 現場電腦打卡 預約管理 預約管理 單日預約紀錄 單週預約紀錄 報表及分析 報表目錄 店家日報表 …" at bounding box center [407, 214] width 814 height 648
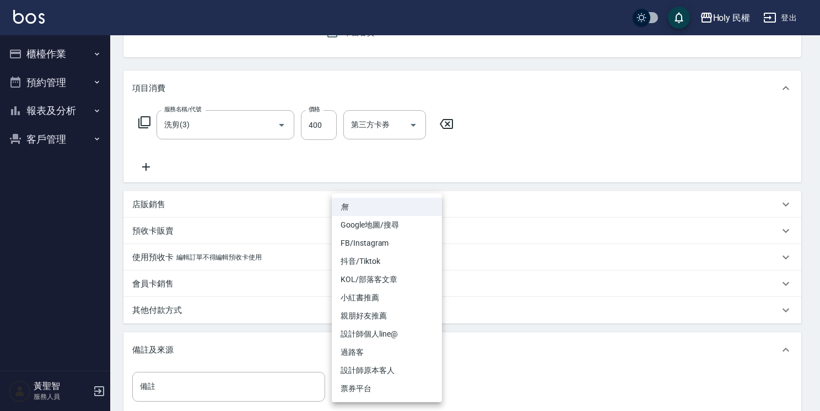
click at [412, 377] on li "設計師原本客人" at bounding box center [387, 370] width 110 height 18
type input "設計師原本客人"
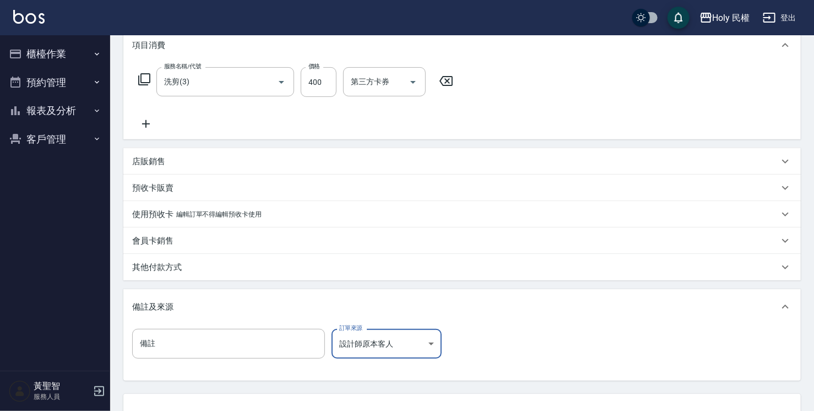
scroll to position [240, 0]
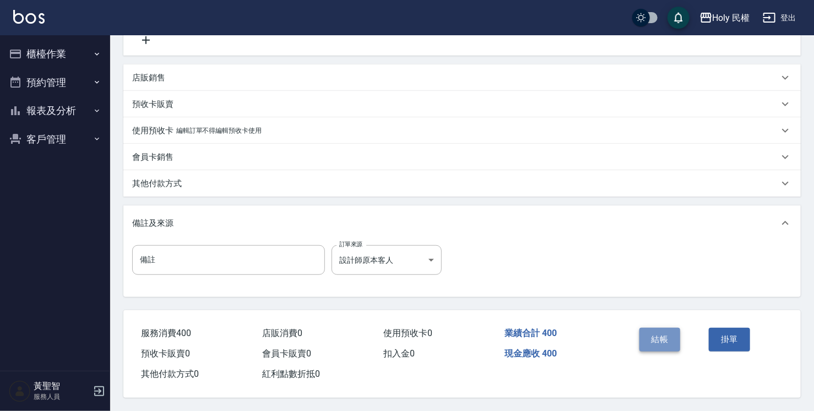
click at [657, 334] on button "結帳" at bounding box center [660, 339] width 41 height 23
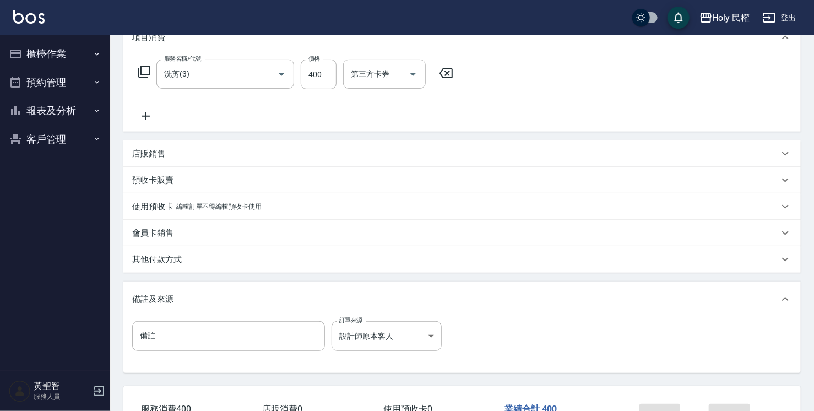
scroll to position [75, 0]
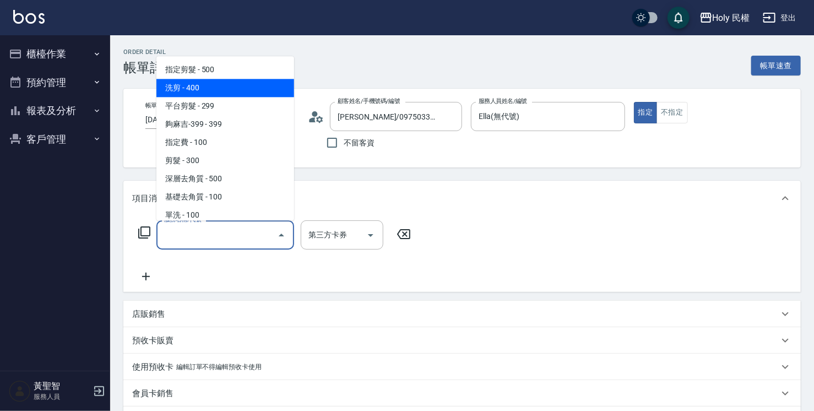
click at [178, 82] on span "洗剪 - 400" at bounding box center [225, 88] width 138 height 18
type input "洗剪(3)"
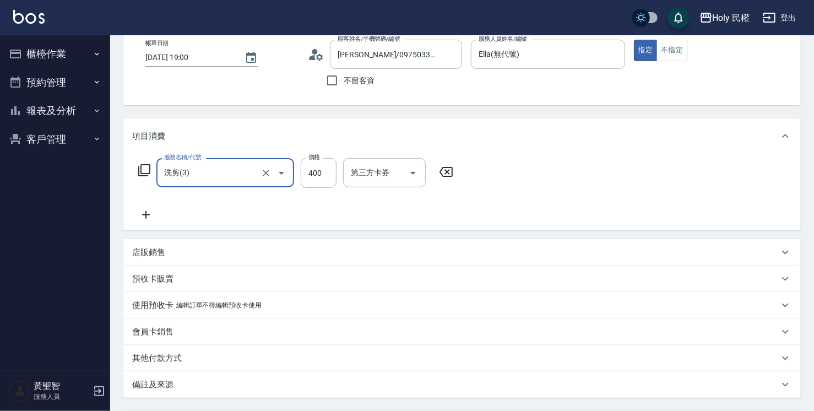
scroll to position [165, 0]
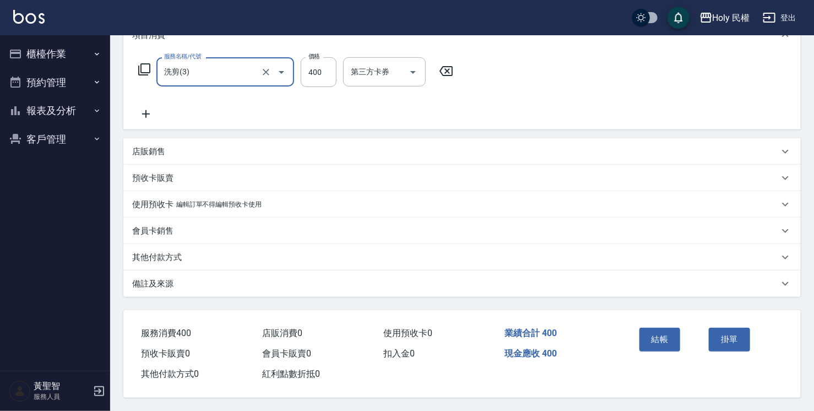
click at [290, 270] on div "備註及來源" at bounding box center [462, 283] width 678 height 26
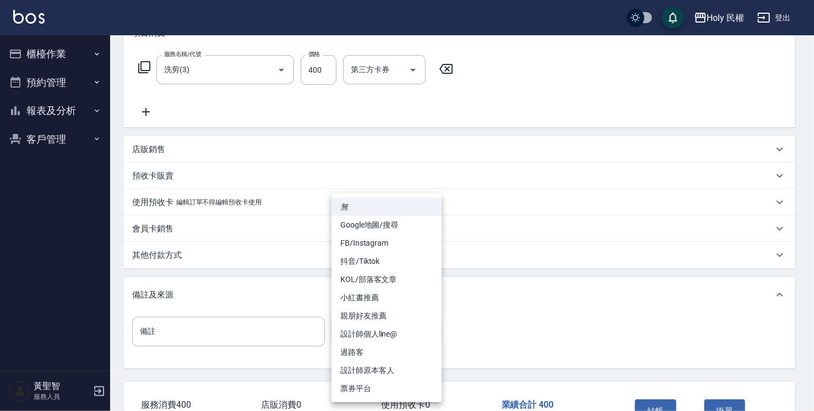
click at [415, 336] on body "Holy 民權 登出 櫃檯作業 打帳單 帳單列表 營業儀表板 現場電腦打卡 預約管理 預約管理 單日預約紀錄 單週預約紀錄 報表及分析 報表目錄 店家日報表 …" at bounding box center [407, 159] width 814 height 648
click at [419, 367] on li "設計師原本客人" at bounding box center [387, 370] width 110 height 18
type input "設計師原本客人"
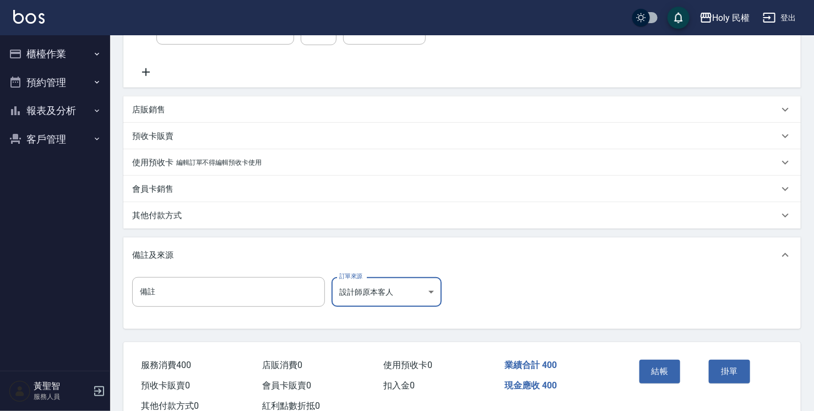
scroll to position [240, 0]
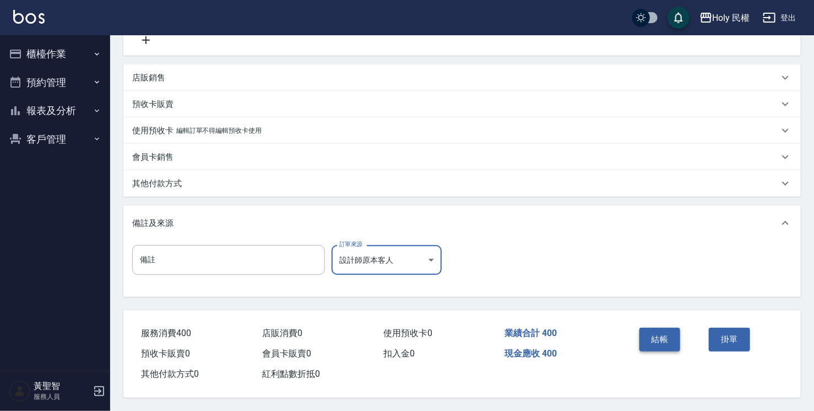
click at [665, 338] on button "結帳" at bounding box center [660, 339] width 41 height 23
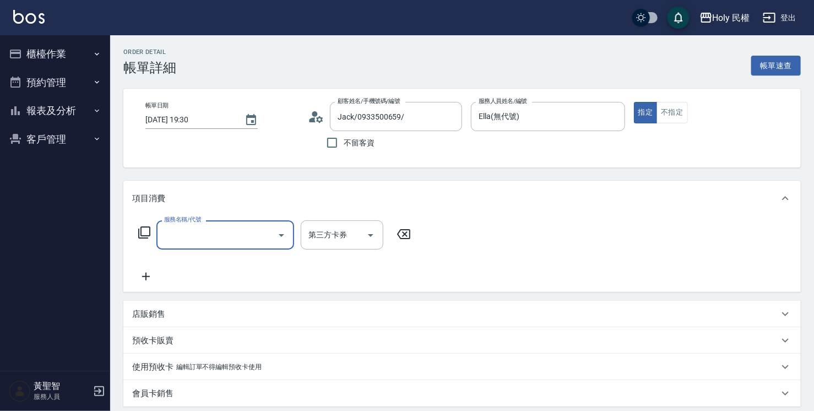
click at [260, 235] on input "服務名稱/代號" at bounding box center [216, 234] width 111 height 19
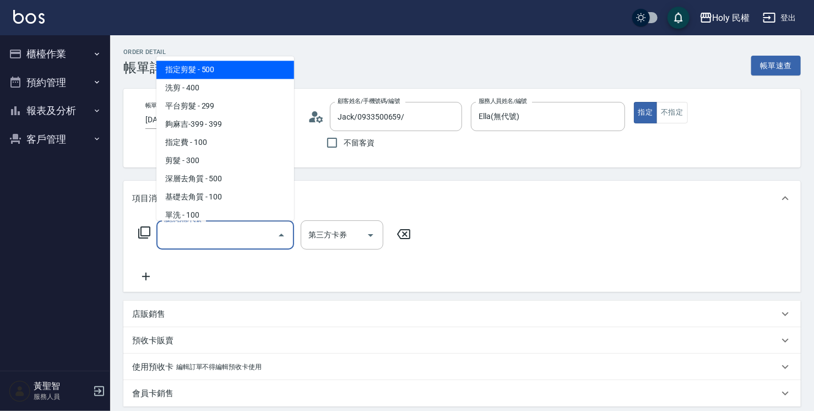
click at [223, 66] on span "指定剪髮 - 500" at bounding box center [225, 70] width 138 height 18
type input "指定剪髮(1)"
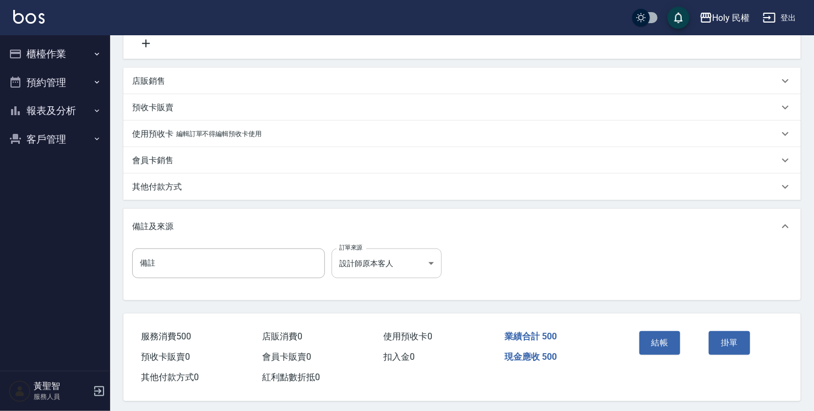
scroll to position [240, 0]
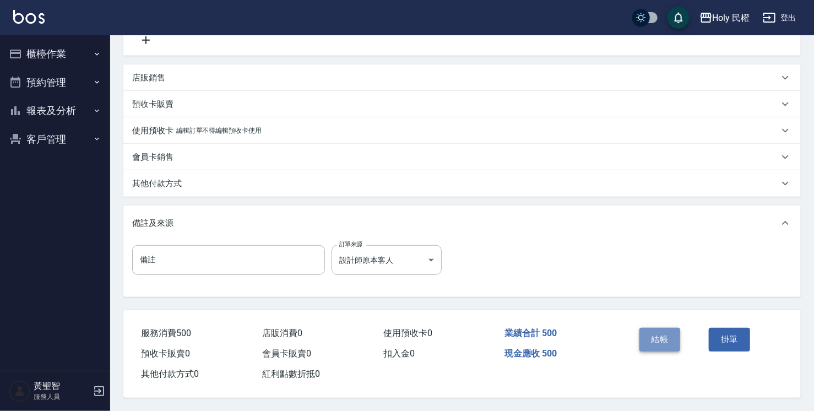
click at [651, 338] on button "結帳" at bounding box center [660, 339] width 41 height 23
